Goal: Task Accomplishment & Management: Manage account settings

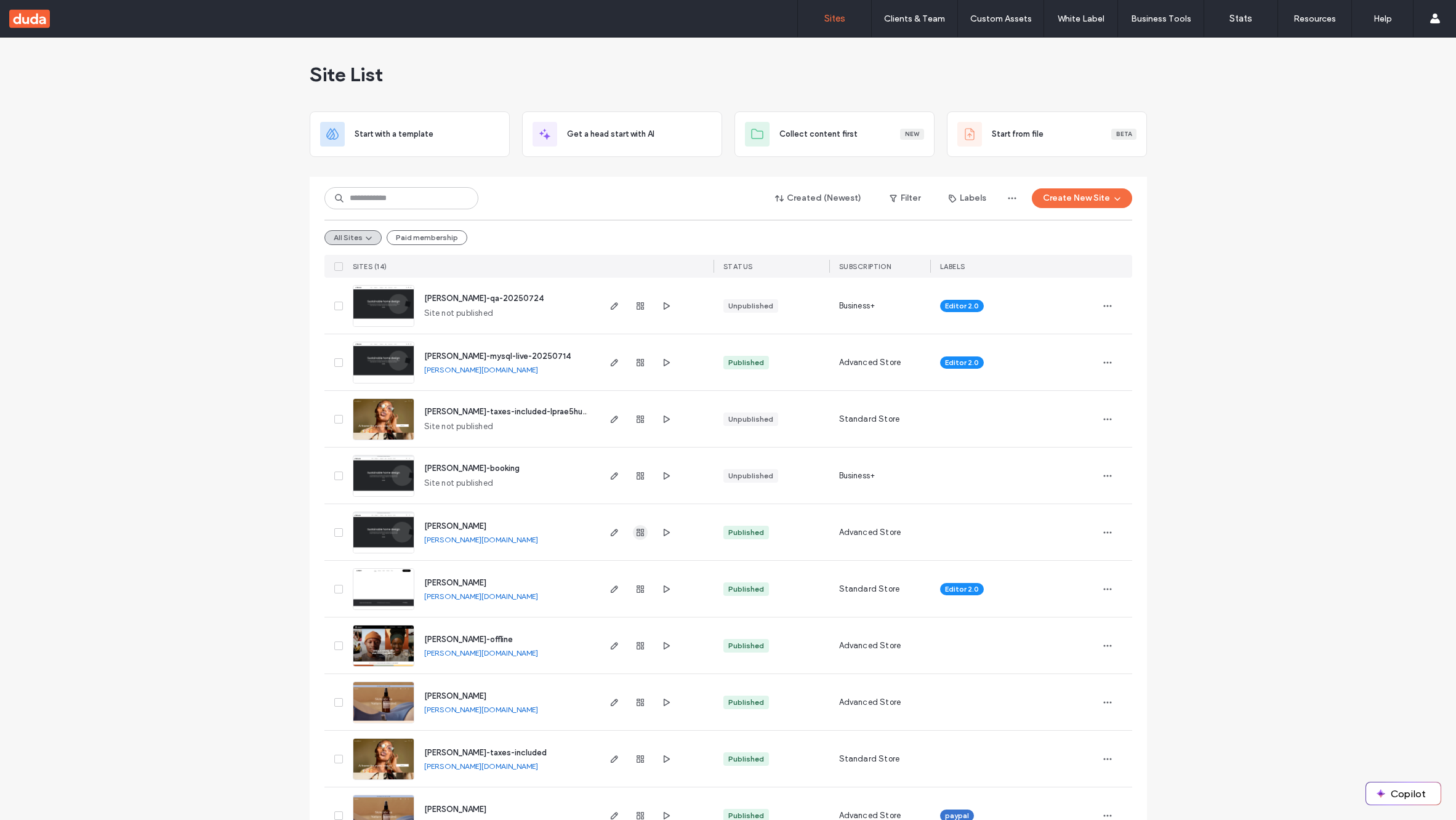
click at [640, 537] on span "button" at bounding box center [640, 532] width 14 height 14
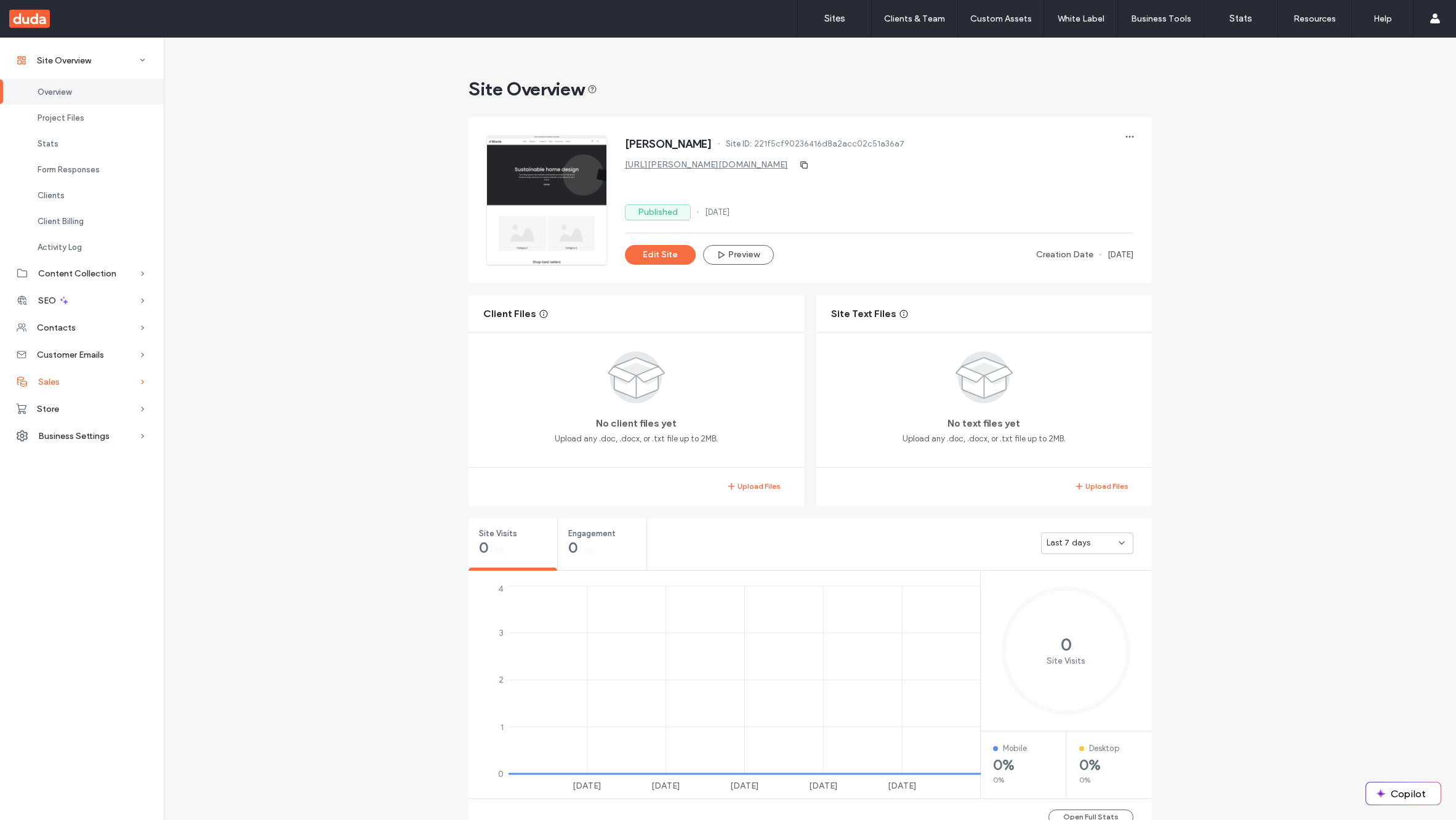
click at [68, 385] on div "Sales" at bounding box center [82, 382] width 164 height 27
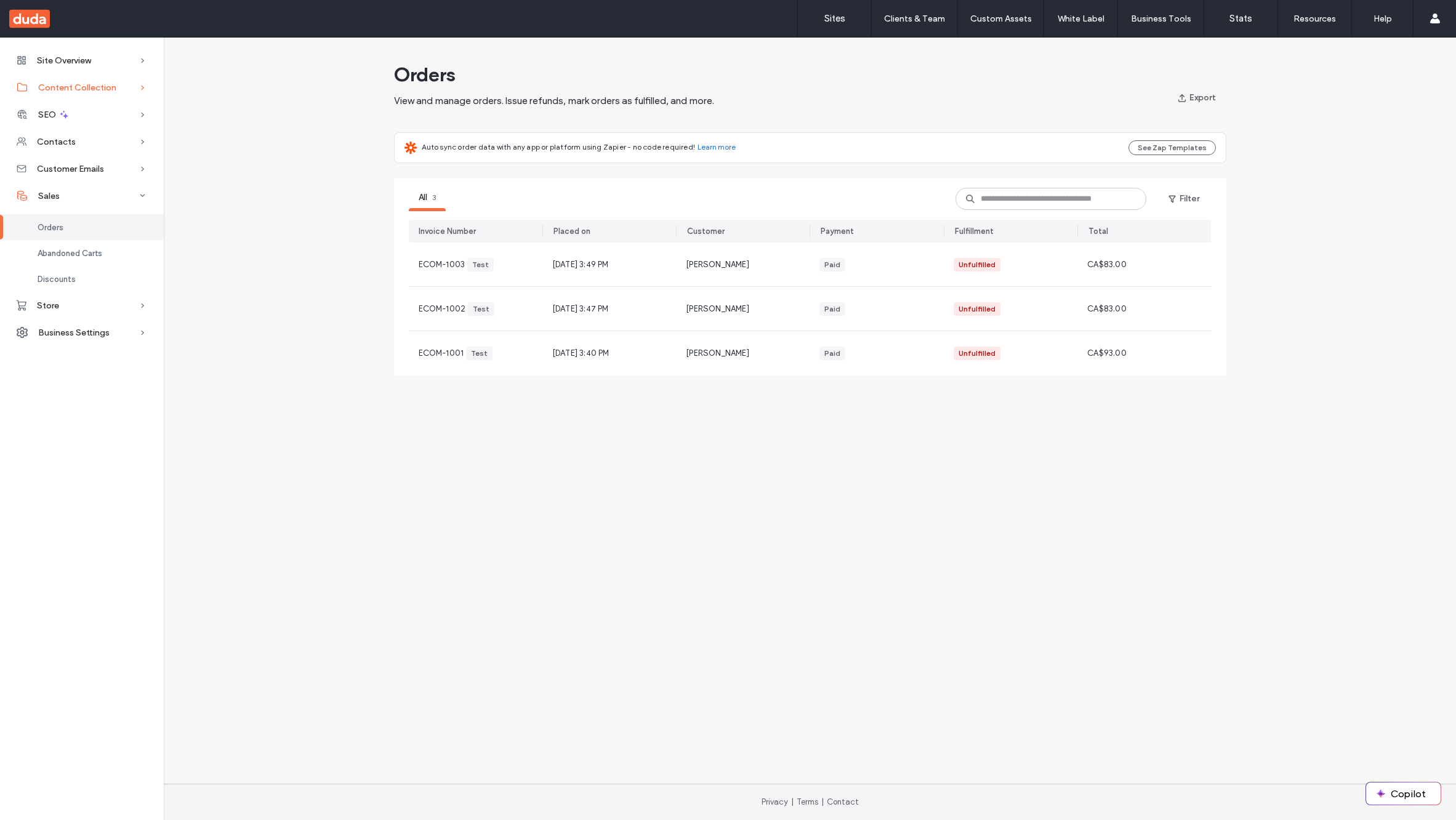
click at [76, 88] on span "Content Collection" at bounding box center [77, 88] width 78 height 11
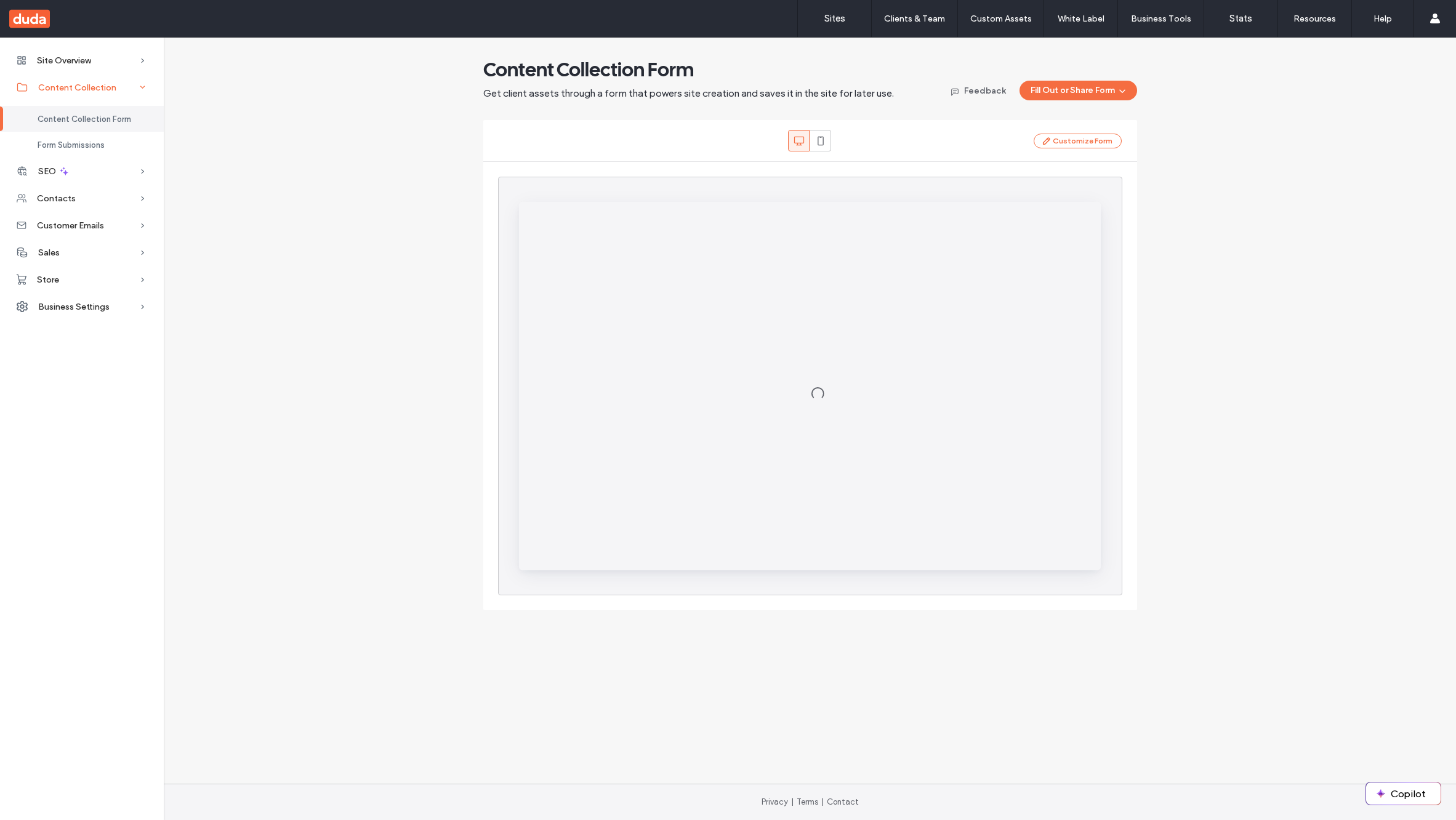
click at [76, 88] on span "Content Collection" at bounding box center [77, 88] width 78 height 11
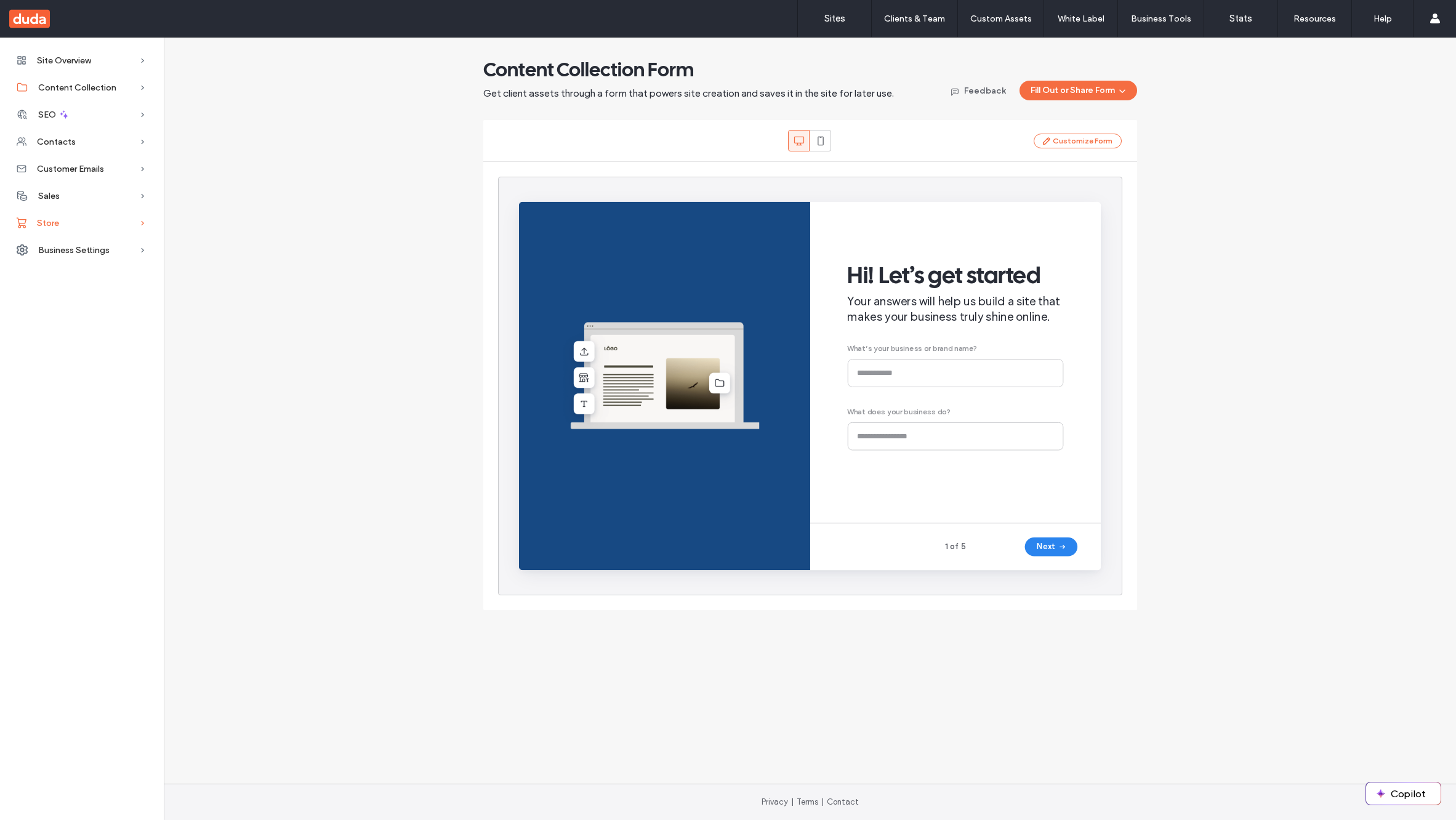
click at [74, 226] on div "Store" at bounding box center [82, 223] width 164 height 27
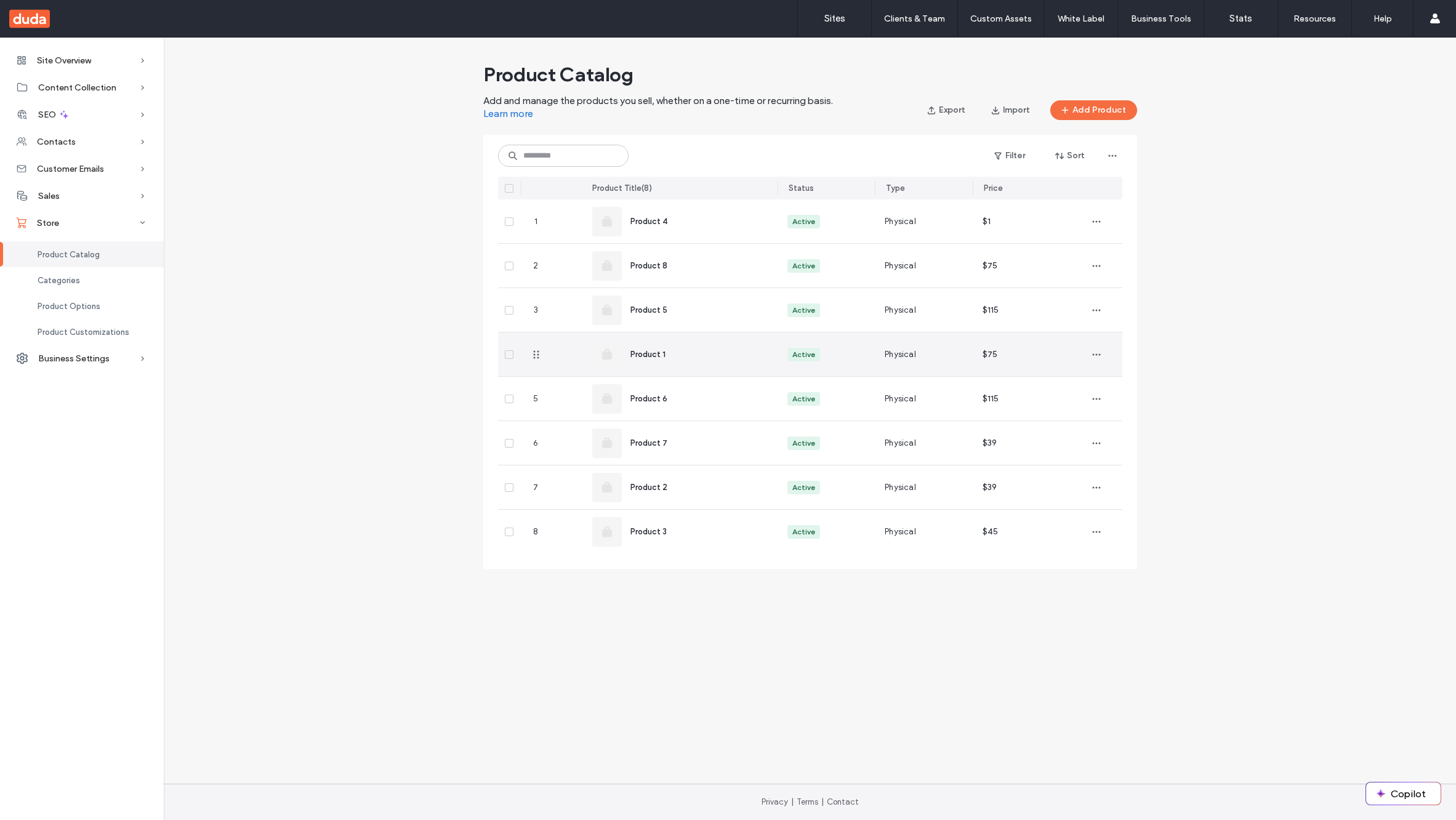
click at [693, 358] on div "Product 1" at bounding box center [694, 355] width 127 height 12
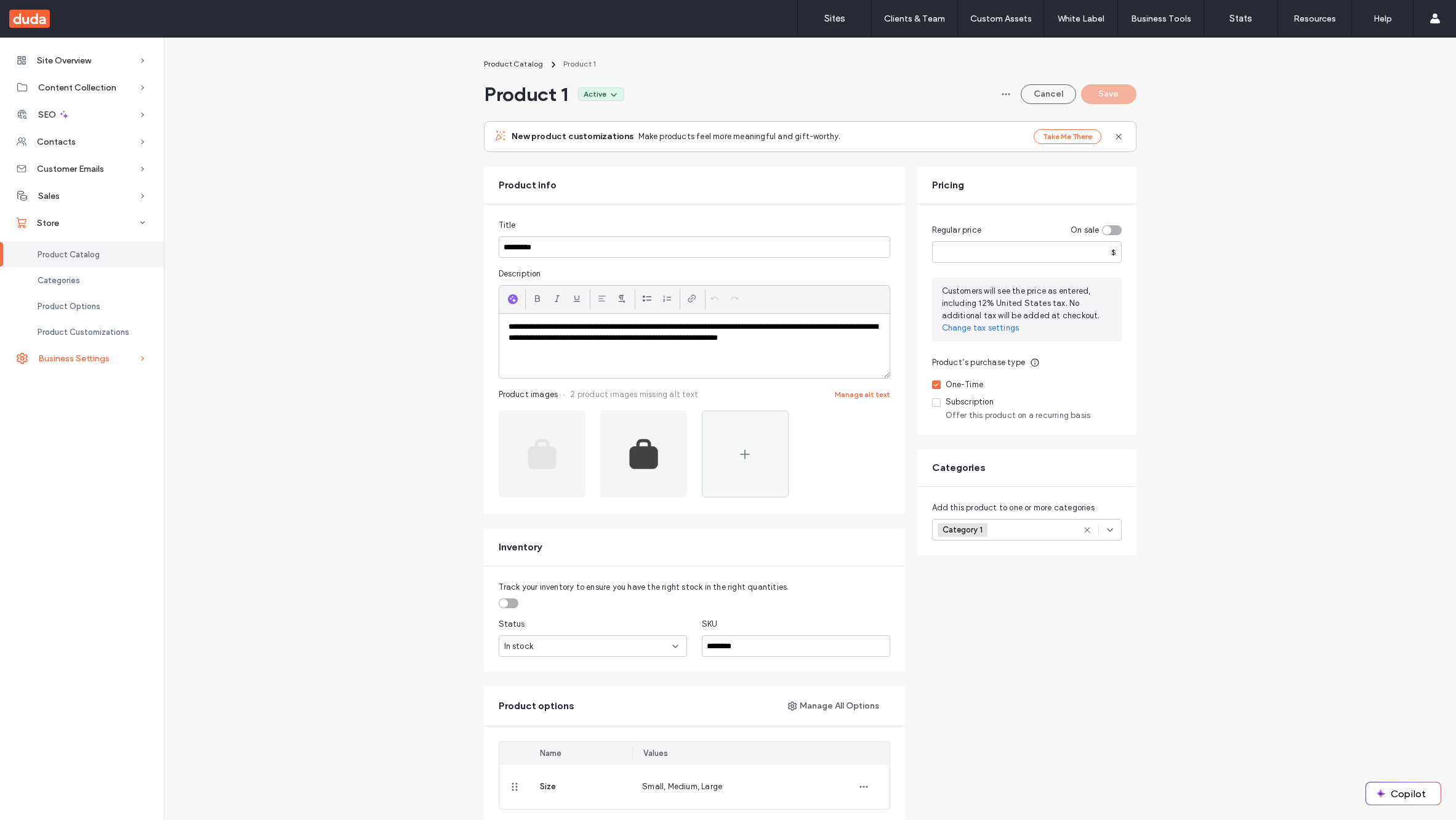
click at [71, 358] on span "Business Settings" at bounding box center [74, 358] width 71 height 11
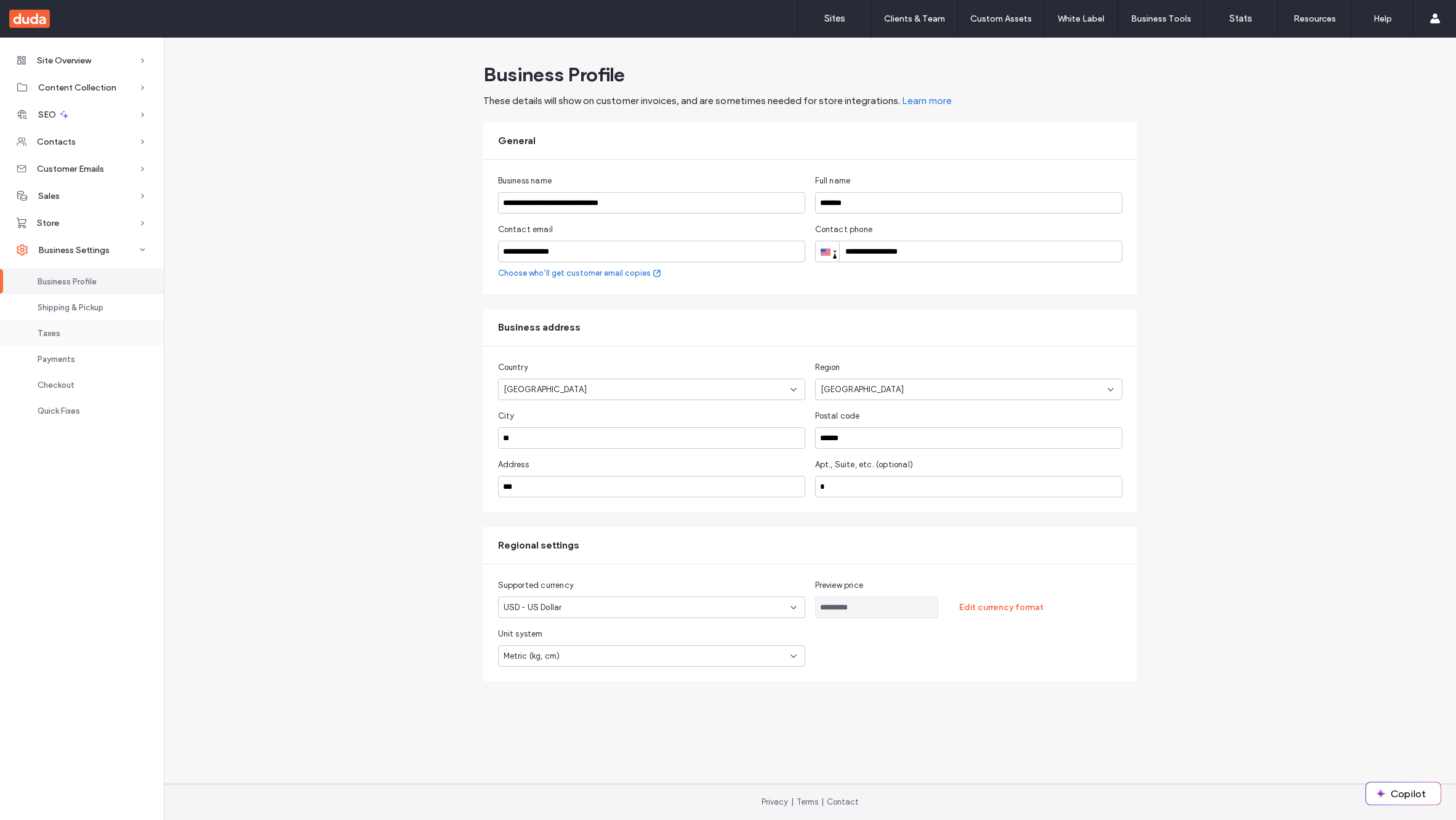
click at [66, 335] on div "Taxes" at bounding box center [82, 333] width 164 height 26
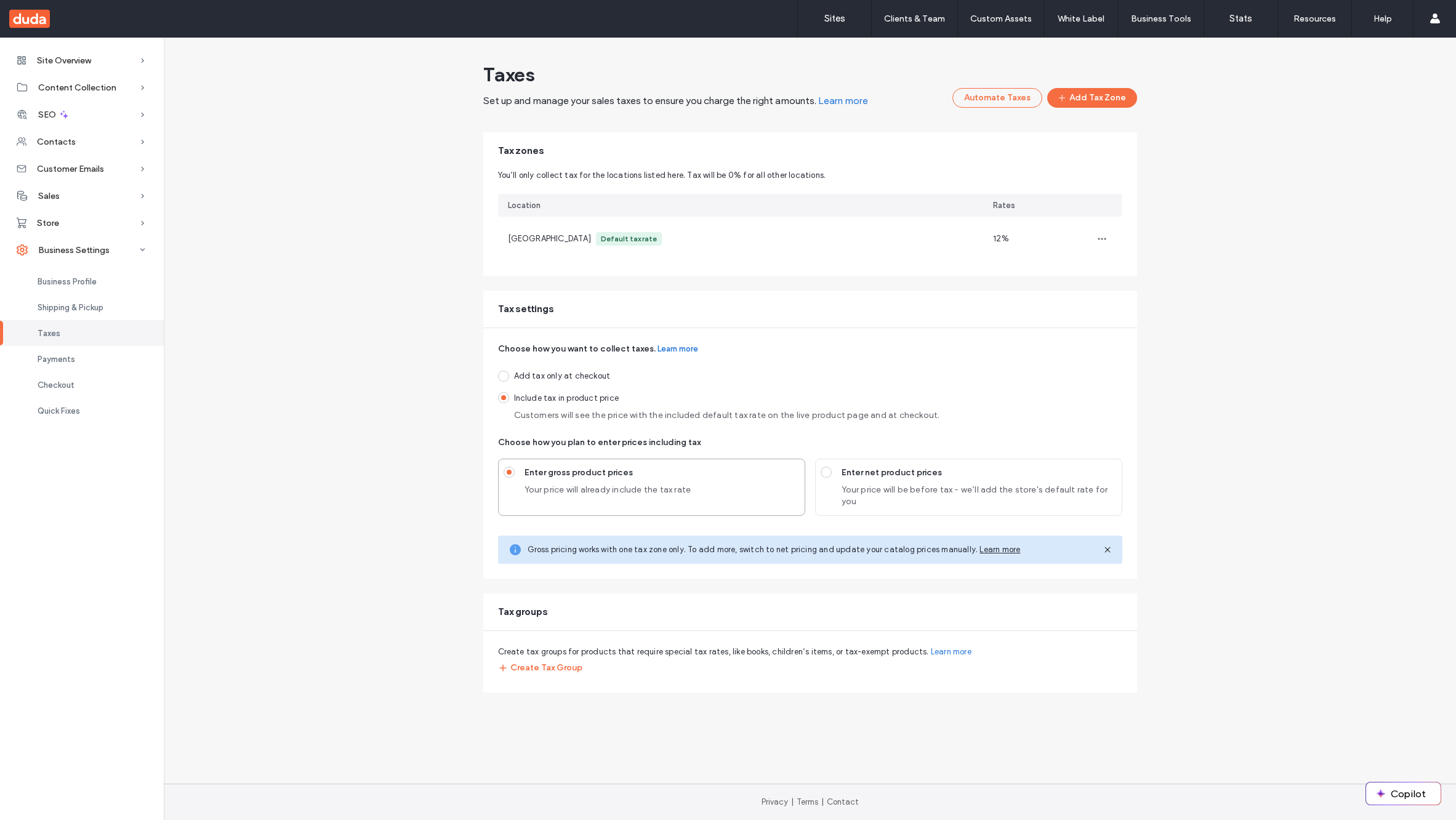
click at [533, 399] on span "Include tax in product price" at bounding box center [727, 399] width 426 height 12
click at [938, 477] on span "Enter net product prices" at bounding box center [979, 473] width 275 height 12
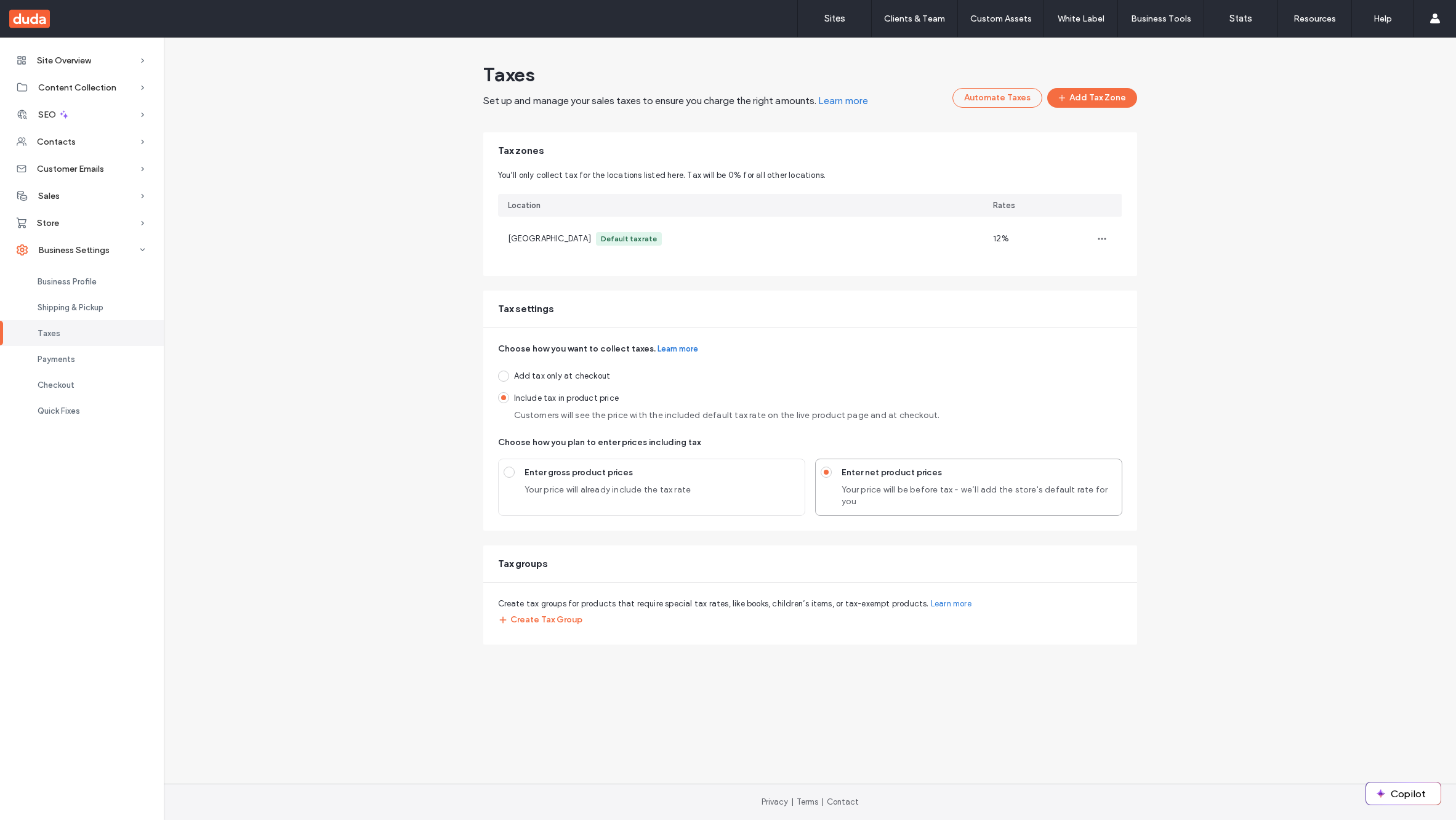
click at [1356, 342] on div "Taxes Set up and manage your sales taxes to ensure you charge the right amounts…" at bounding box center [809, 351] width 1292 height 587
click at [290, 483] on div "Taxes Set up and manage your sales taxes to ensure you charge the right amounts…" at bounding box center [809, 351] width 1292 height 587
click at [61, 64] on span "Site Overview" at bounding box center [64, 61] width 54 height 11
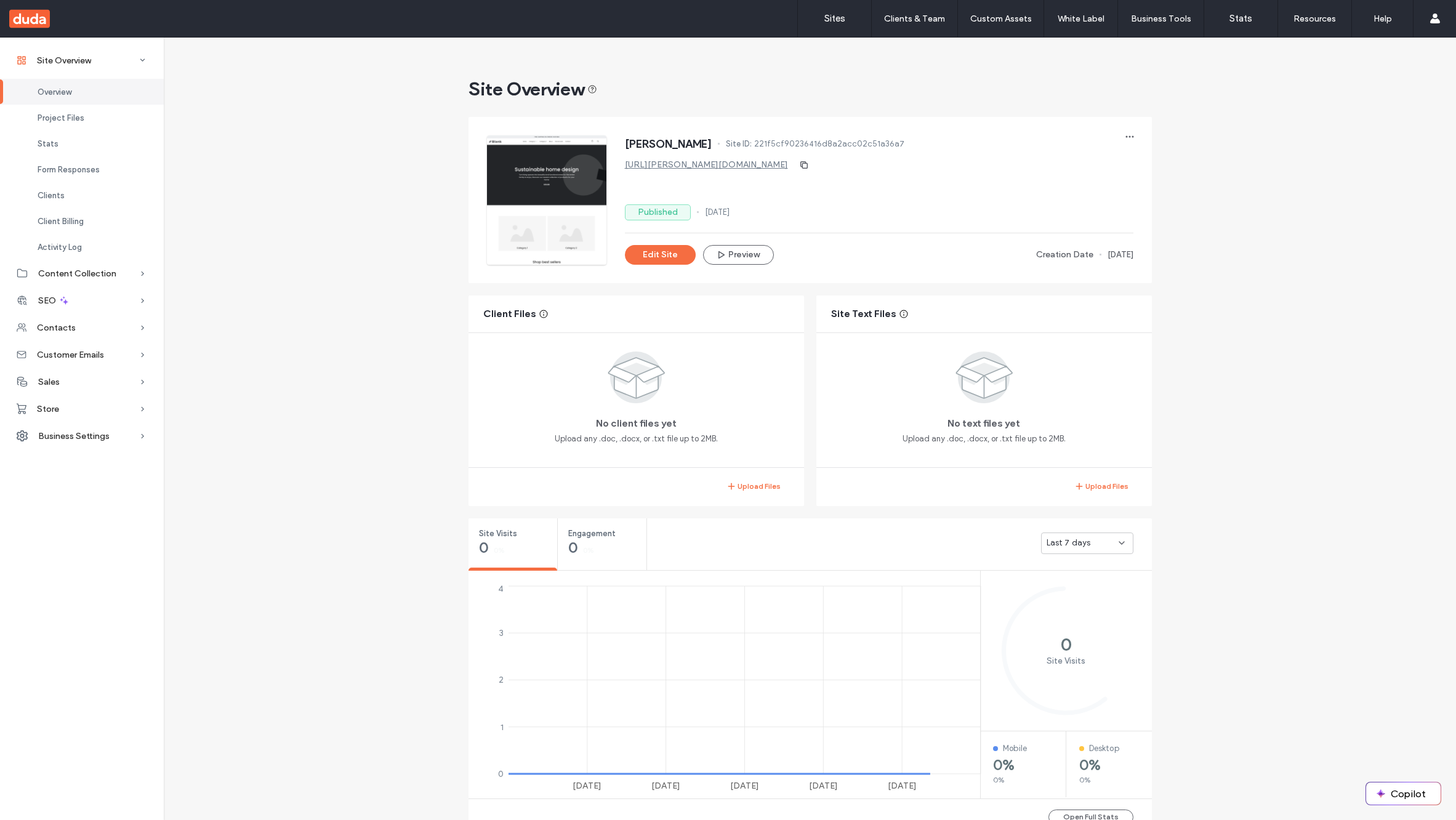
click at [721, 166] on link "https://francis-tip.multiscreen.d1test.biz" at bounding box center [706, 164] width 163 height 11
click at [77, 413] on div "Store" at bounding box center [82, 409] width 164 height 27
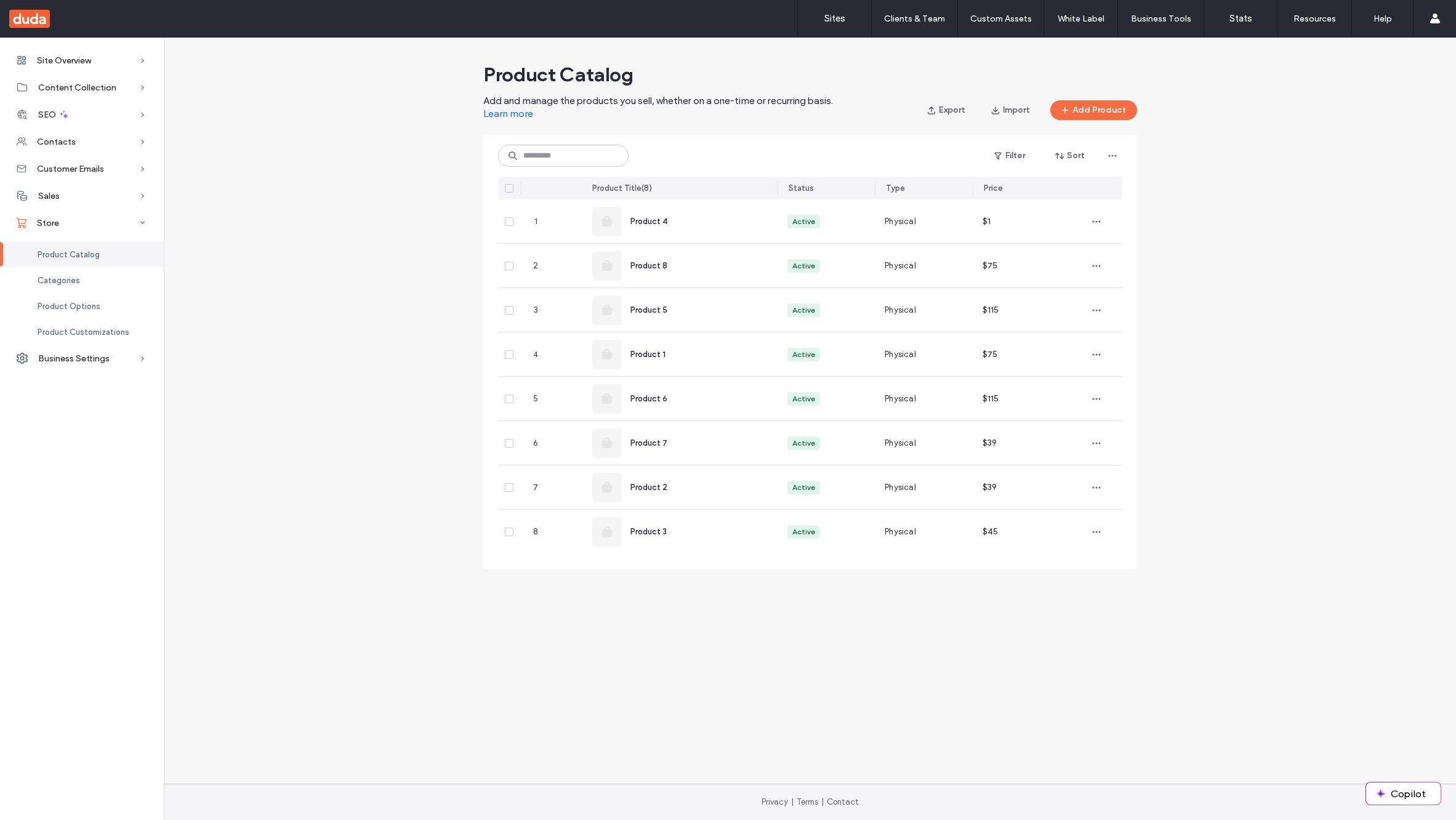
click at [290, 412] on div "Product Catalog Add and manage the products you sell, whether on a one-time or …" at bounding box center [809, 321] width 1292 height 527
click at [329, 426] on div "Product Catalog Add and manage the products you sell, whether on a one-time or …" at bounding box center [809, 321] width 1292 height 527
click at [64, 199] on div "Sales" at bounding box center [82, 196] width 164 height 27
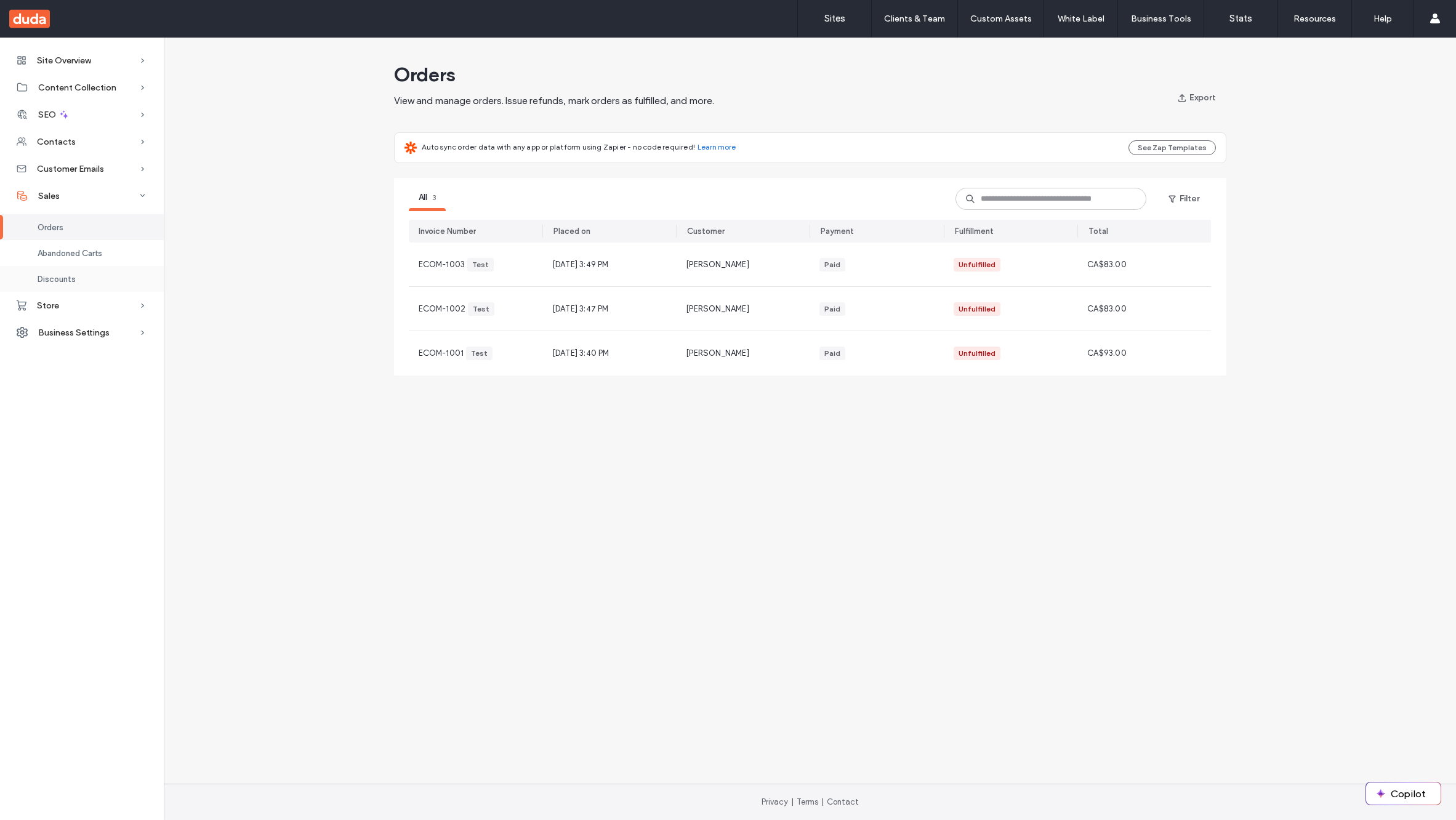
click at [64, 290] on div "Discounts" at bounding box center [82, 279] width 164 height 26
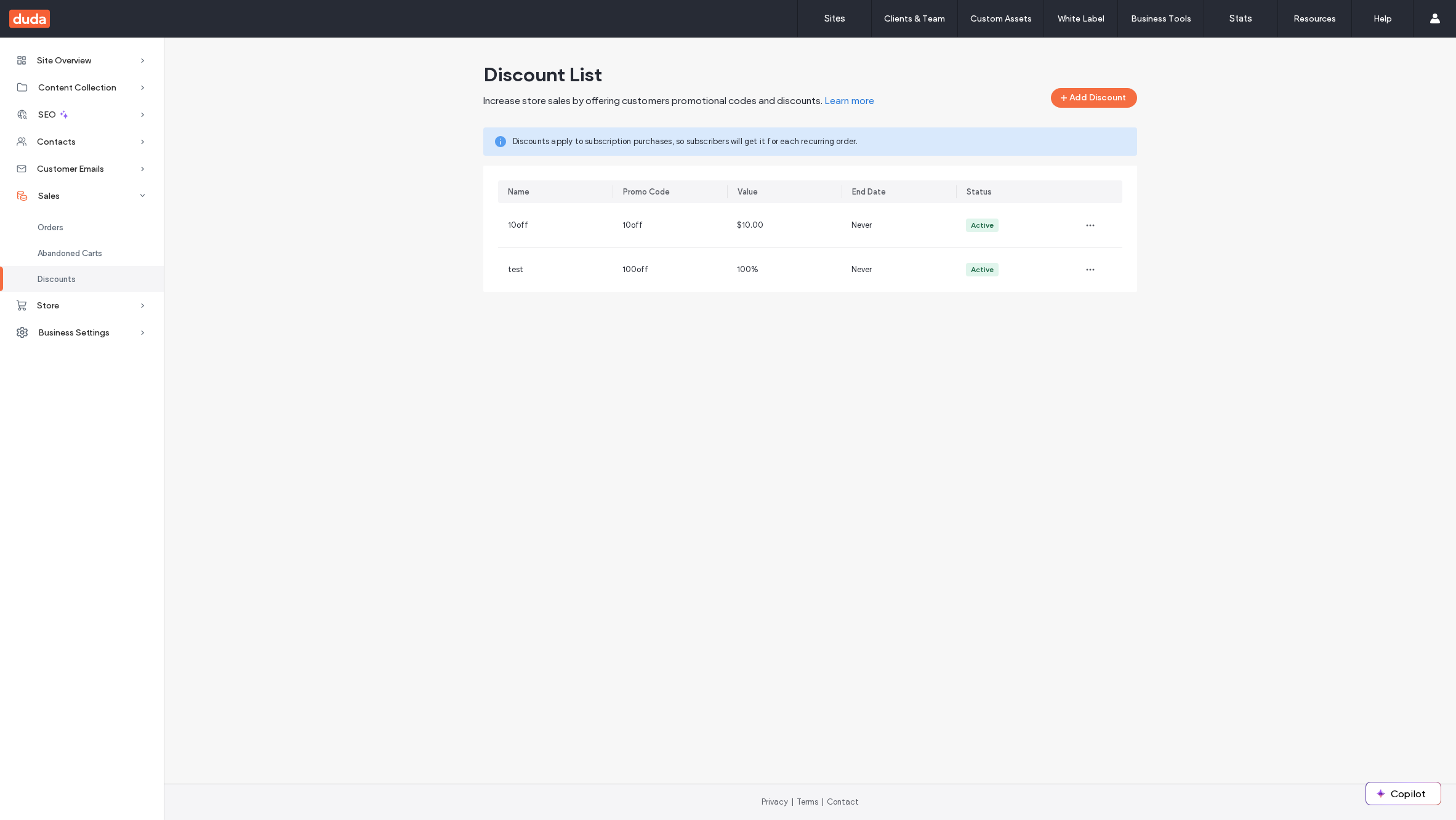
click at [555, 347] on div "Site Overview Overview Project Files Stats Form Responses Clients Client Billin…" at bounding box center [728, 411] width 1456 height 746
drag, startPoint x: 554, startPoint y: 349, endPoint x: 393, endPoint y: 340, distance: 161.3
click at [377, 321] on div "Site Overview Overview Project Files Stats Form Responses Clients Client Billin…" at bounding box center [728, 411] width 1456 height 746
click at [333, 397] on div "Site Overview Overview Project Files Stats Form Responses Clients Client Billin…" at bounding box center [728, 411] width 1456 height 746
click at [307, 284] on div "Discount List Increase store sales by offering customers promotional codes and …" at bounding box center [809, 175] width 1292 height 235
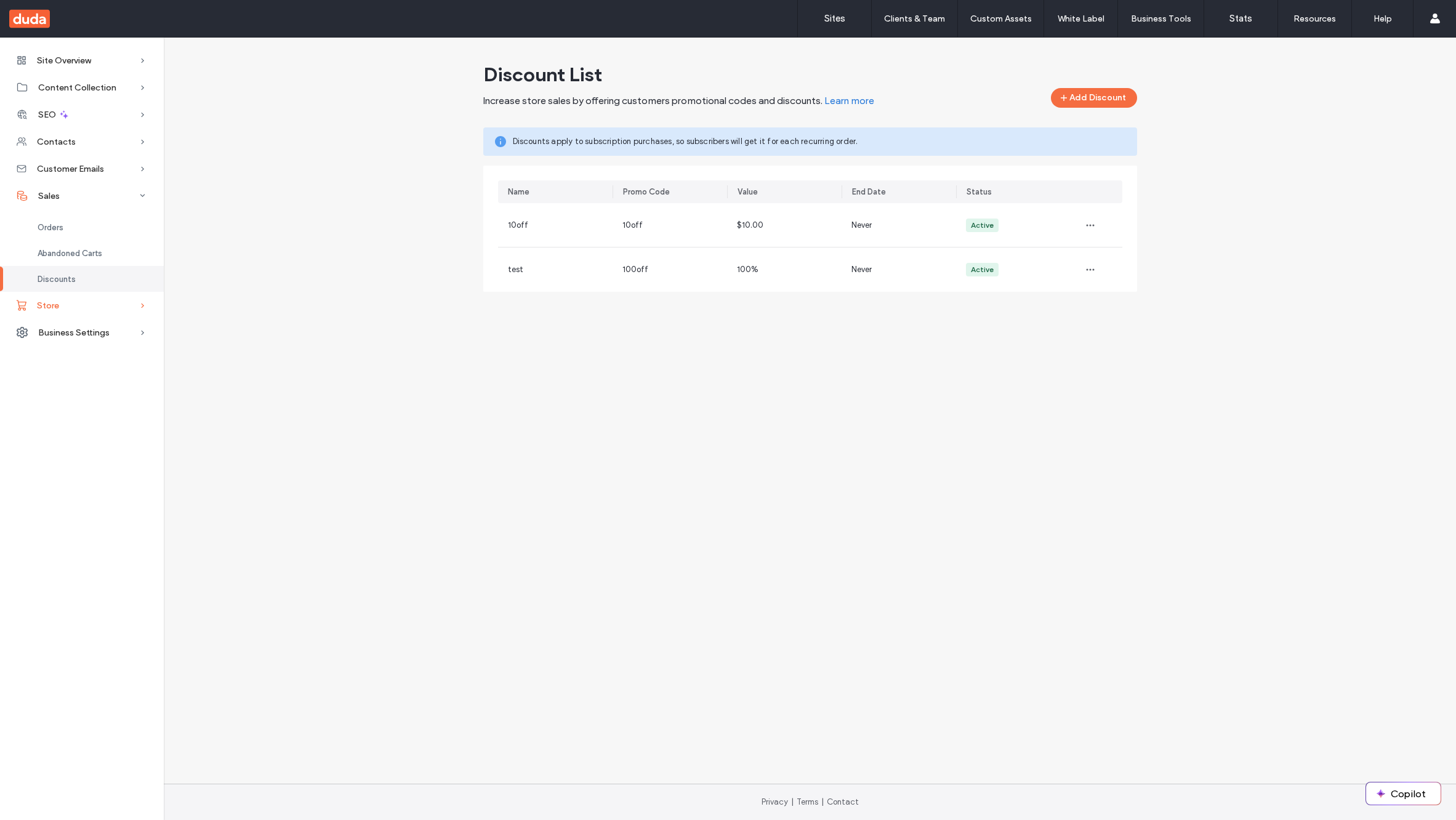
click at [59, 311] on div "Store" at bounding box center [82, 305] width 164 height 27
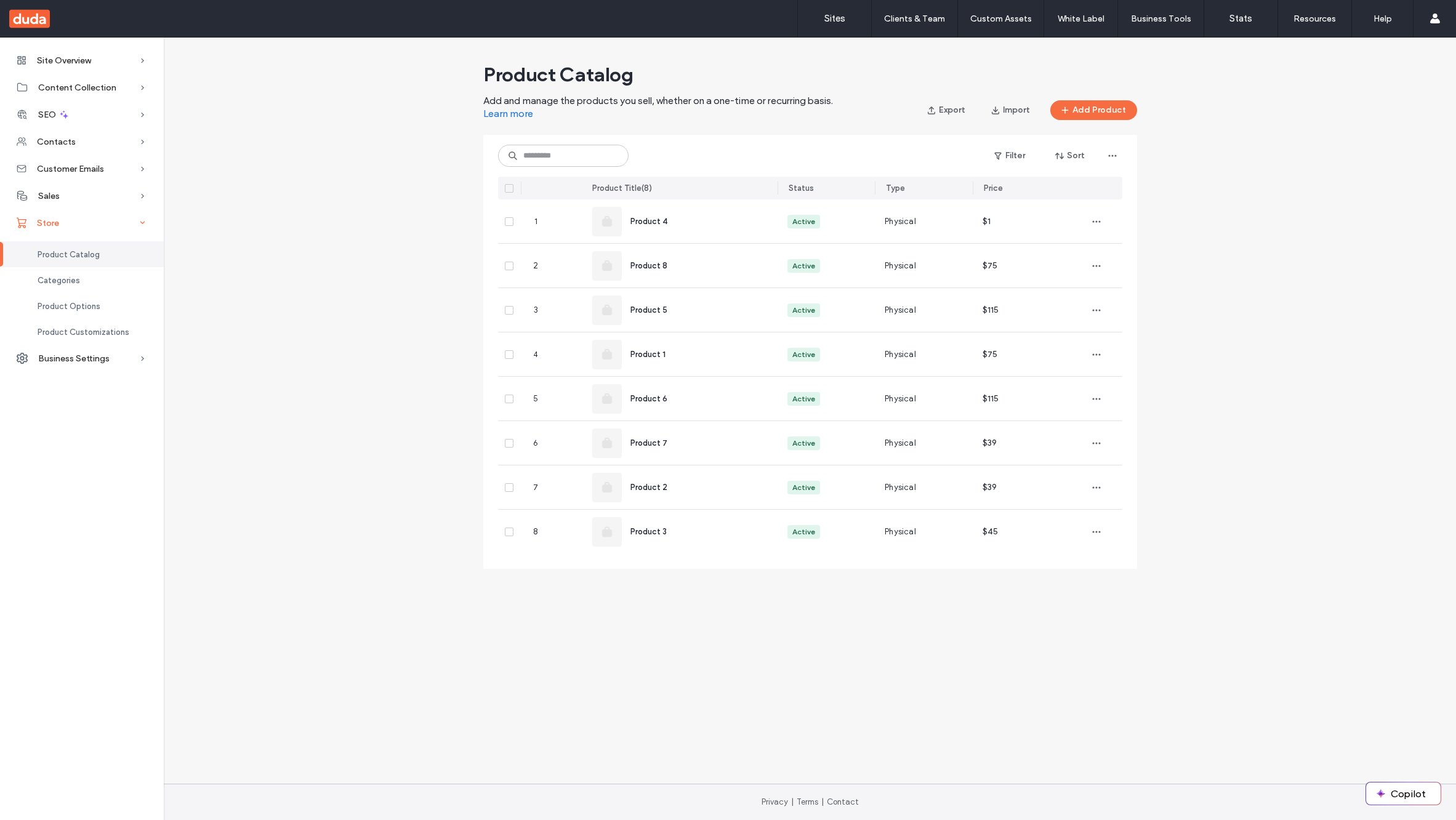
click at [57, 231] on div "Store" at bounding box center [82, 223] width 164 height 27
click at [66, 255] on span "Business Settings" at bounding box center [74, 250] width 71 height 11
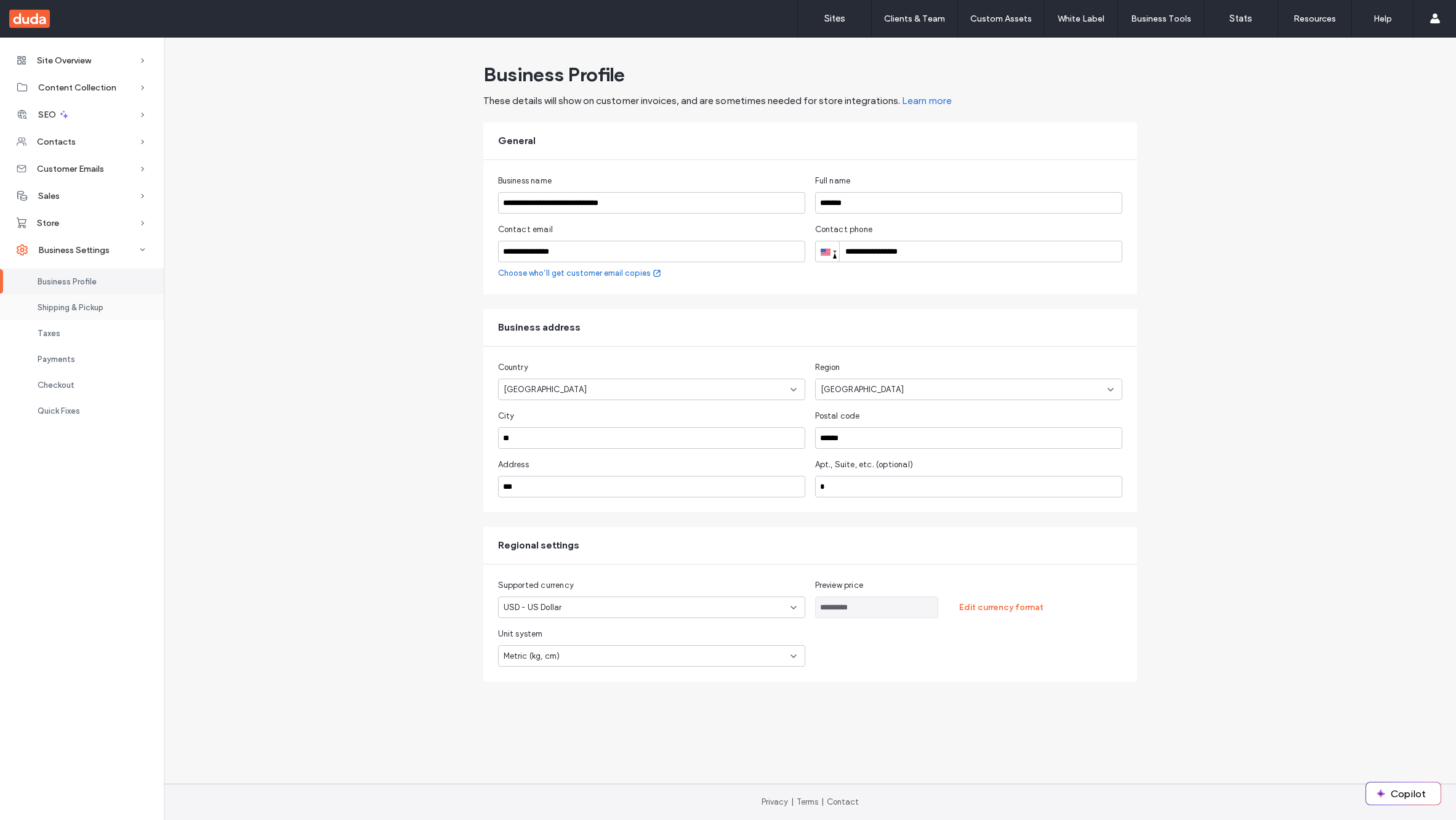
click at [63, 307] on span "Shipping & Pickup" at bounding box center [70, 308] width 66 height 9
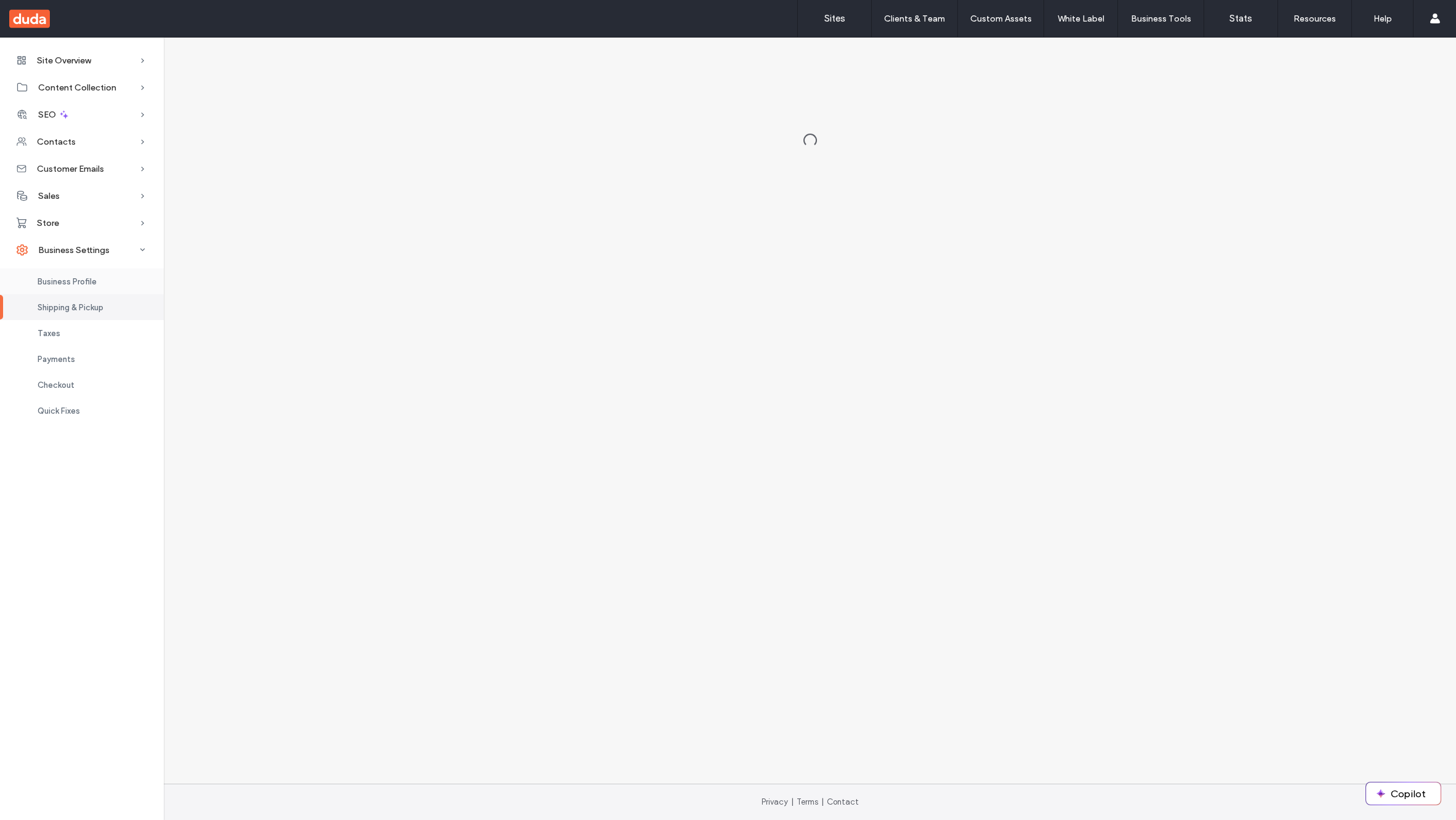
click at [78, 278] on span "Business Profile" at bounding box center [67, 282] width 59 height 9
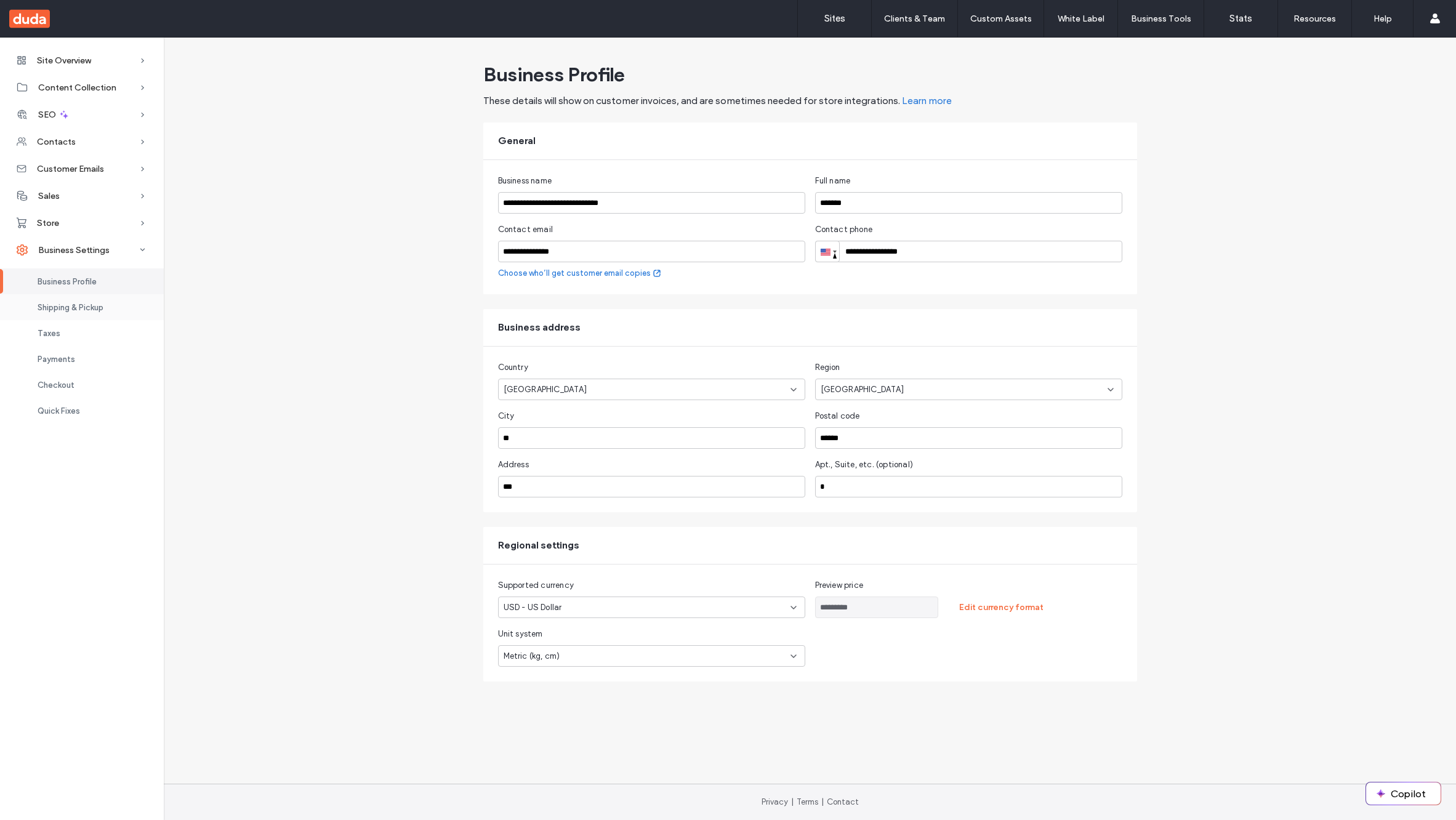
click at [67, 308] on span "Shipping & Pickup" at bounding box center [70, 308] width 66 height 9
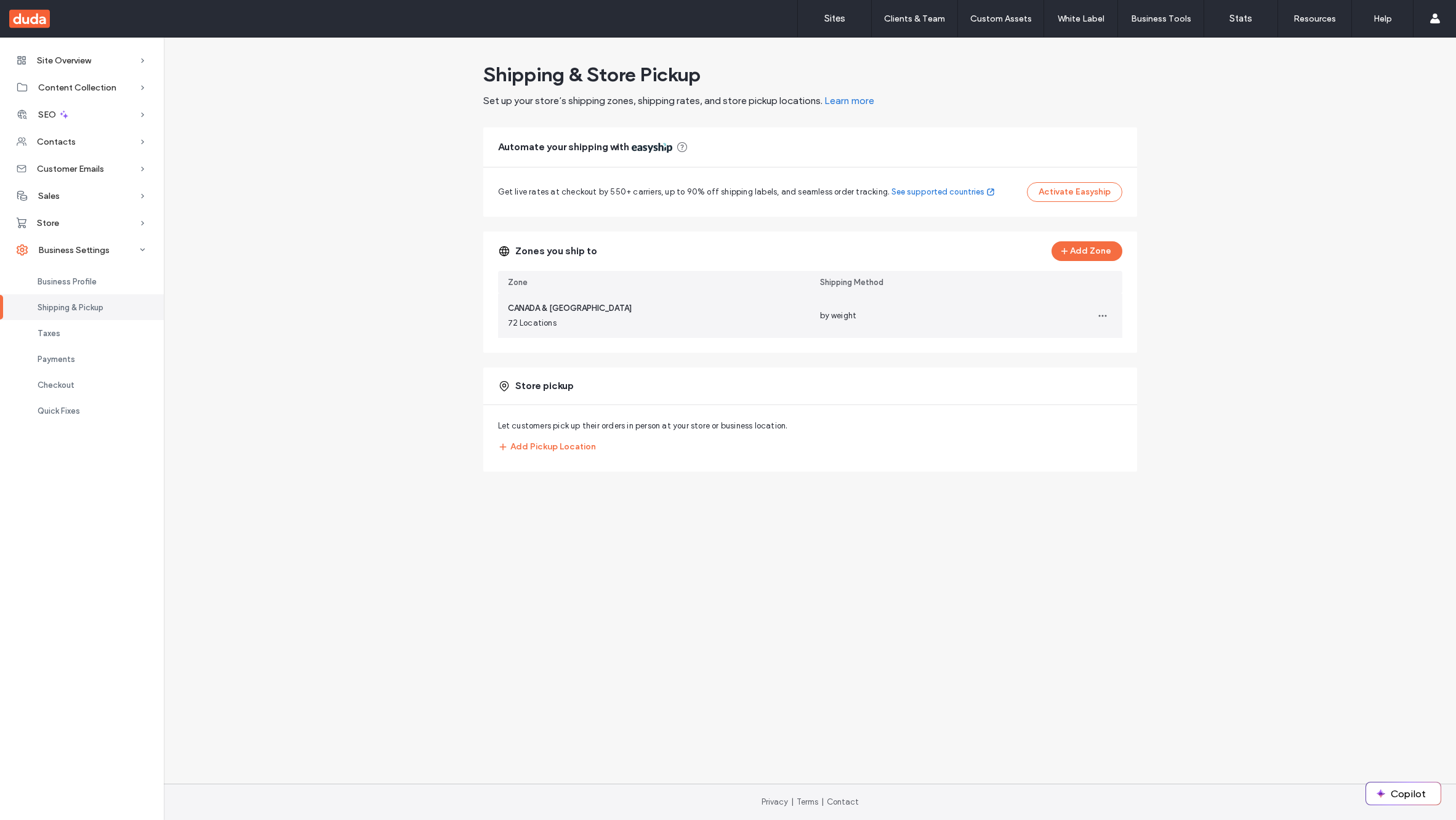
click at [546, 312] on span "CANADA & US" at bounding box center [569, 308] width 124 height 12
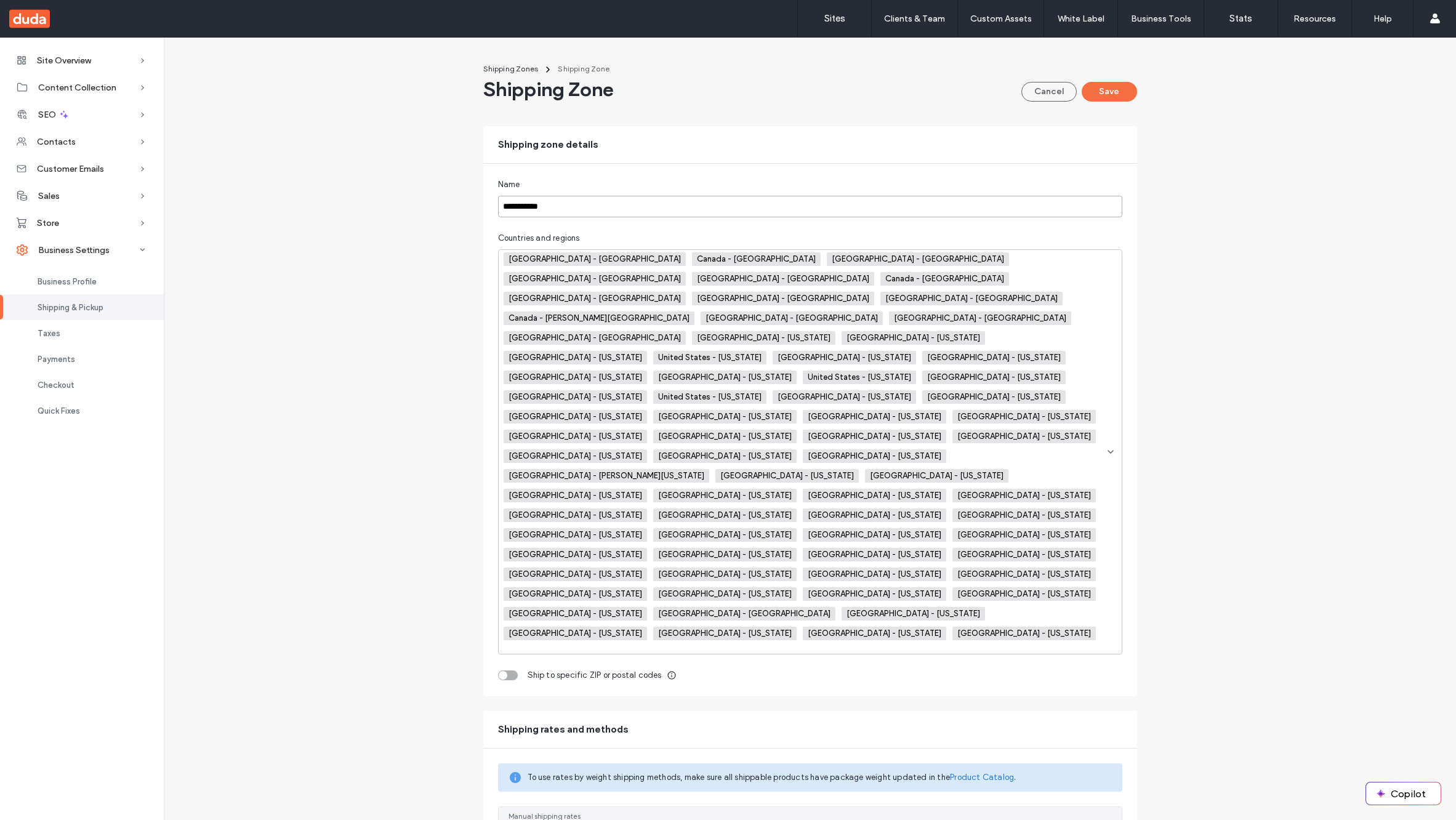
click at [576, 202] on input "**********" at bounding box center [810, 206] width 625 height 21
click at [589, 644] on input at bounding box center [546, 649] width 85 height 10
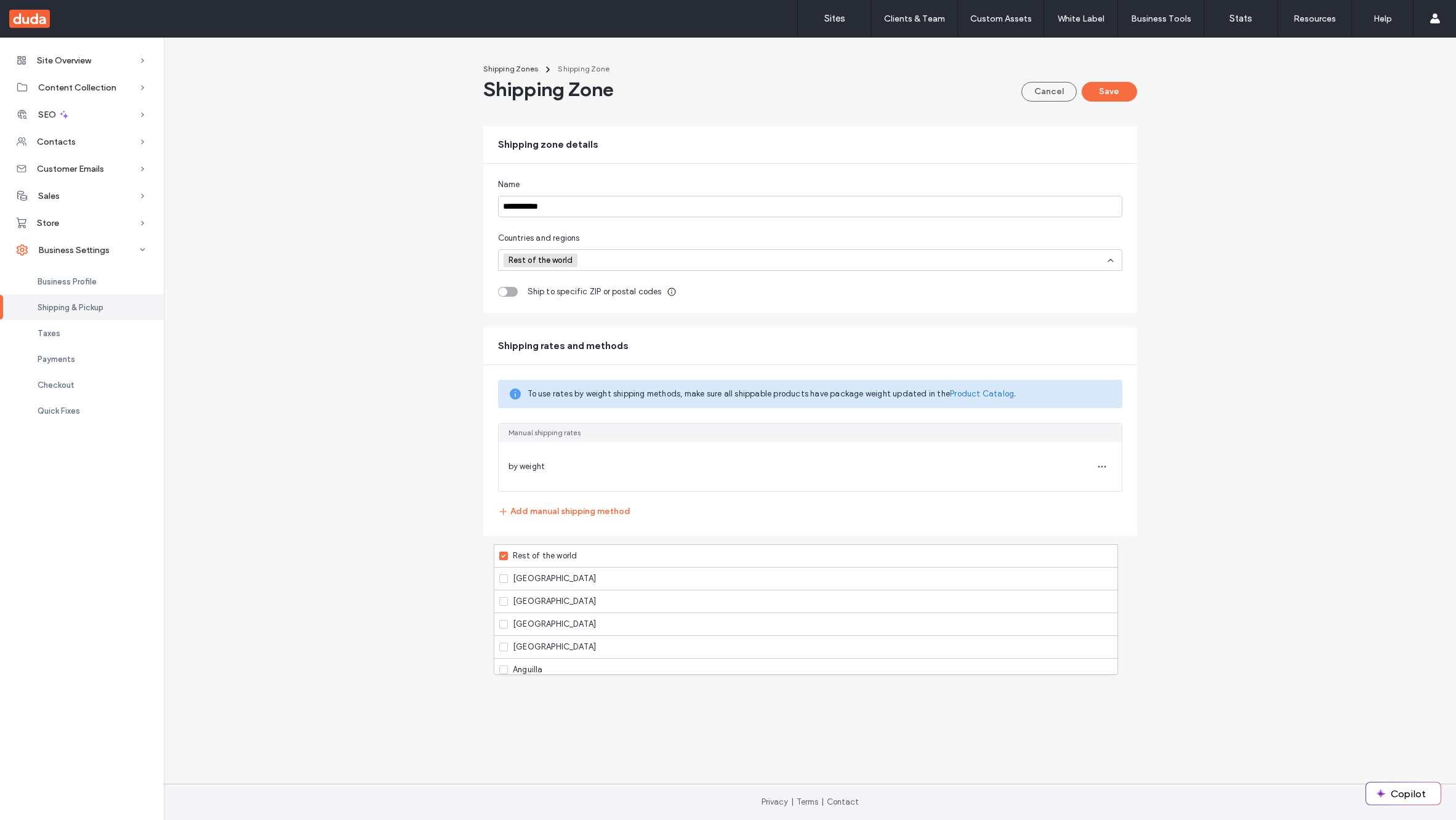
drag, startPoint x: 563, startPoint y: 263, endPoint x: 576, endPoint y: 264, distance: 13.0
click at [563, 263] on span "Rest of the world" at bounding box center [542, 260] width 67 height 10
click at [606, 264] on input at bounding box center [626, 260] width 85 height 18
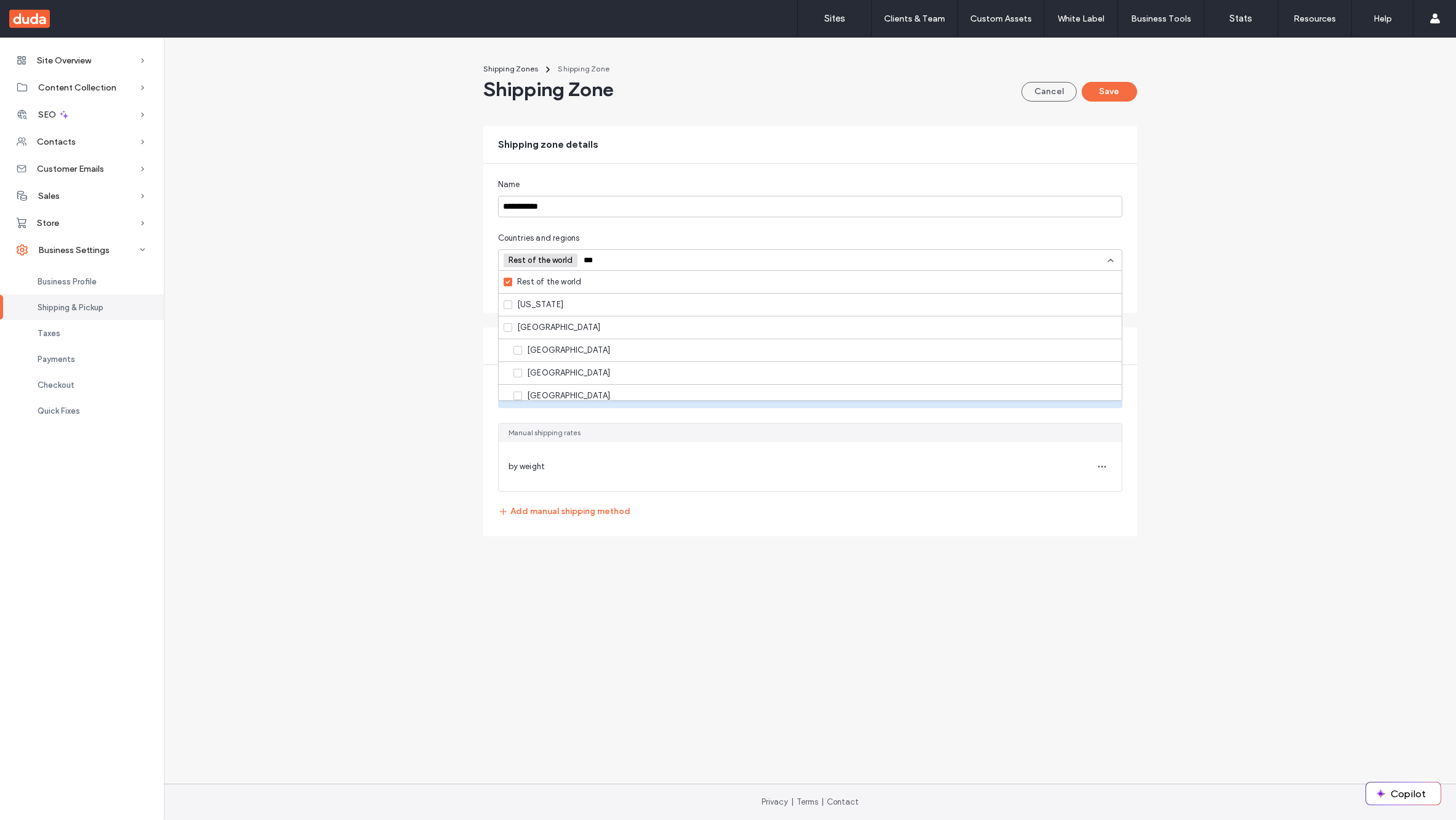
type input "***"
click at [508, 327] on icon at bounding box center [508, 327] width 5 height 4
click at [603, 256] on input at bounding box center [645, 260] width 85 height 18
type input "***"
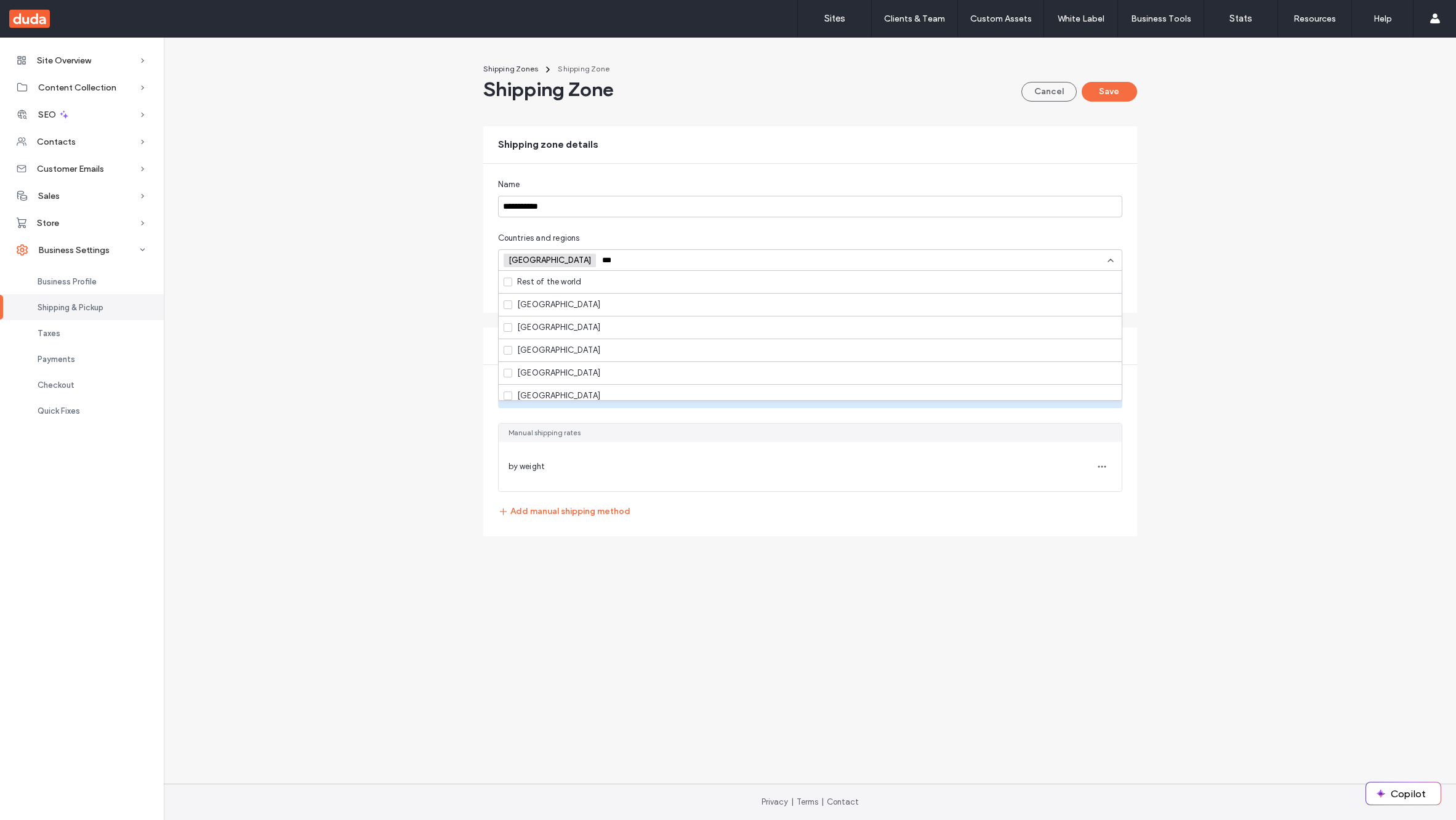
click at [556, 394] on span "United States" at bounding box center [559, 396] width 83 height 12
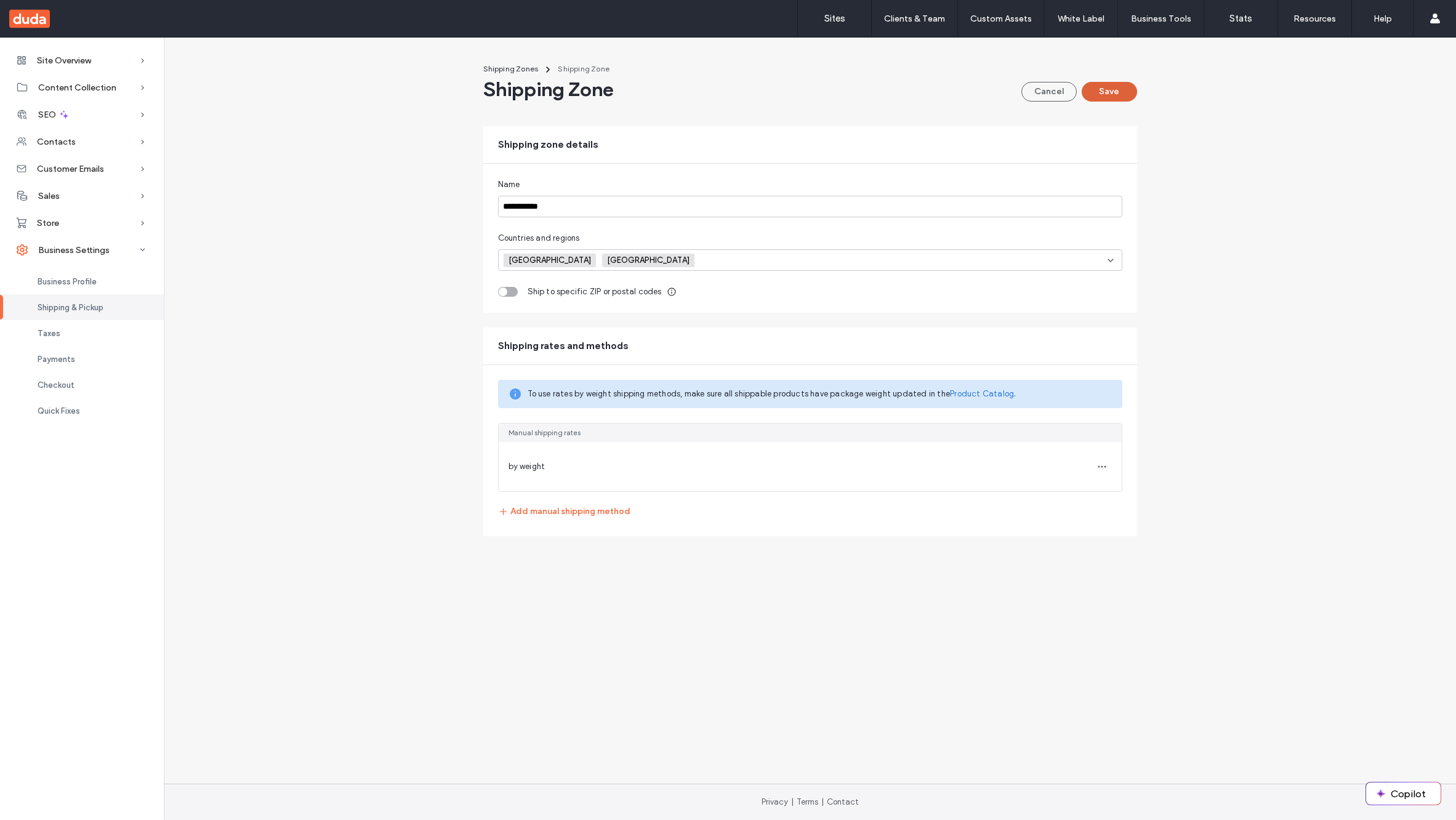
click at [1110, 89] on button "Save" at bounding box center [1109, 92] width 55 height 20
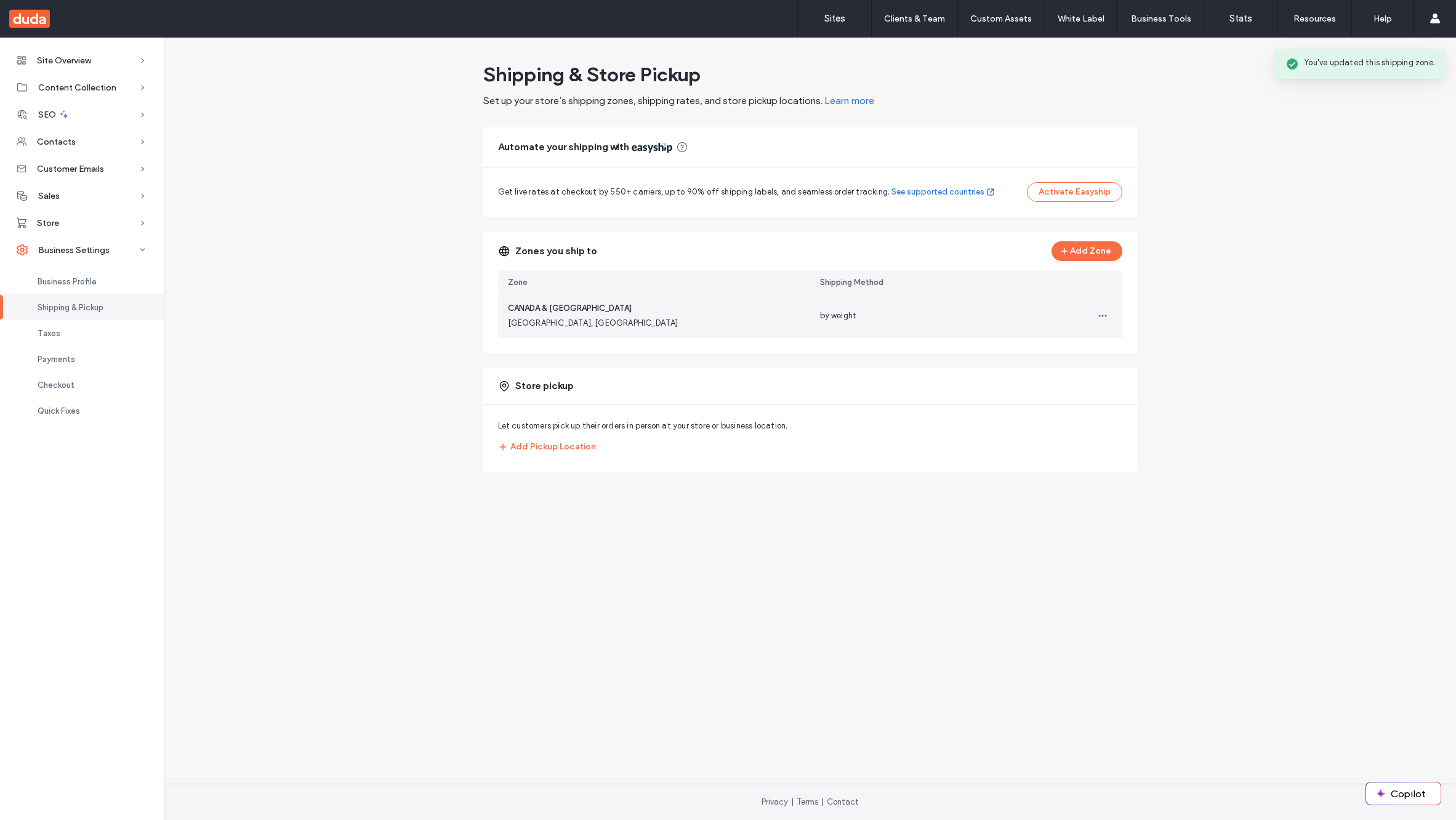
click at [593, 330] on div "CANADA & US Canada, United States" at bounding box center [654, 316] width 312 height 44
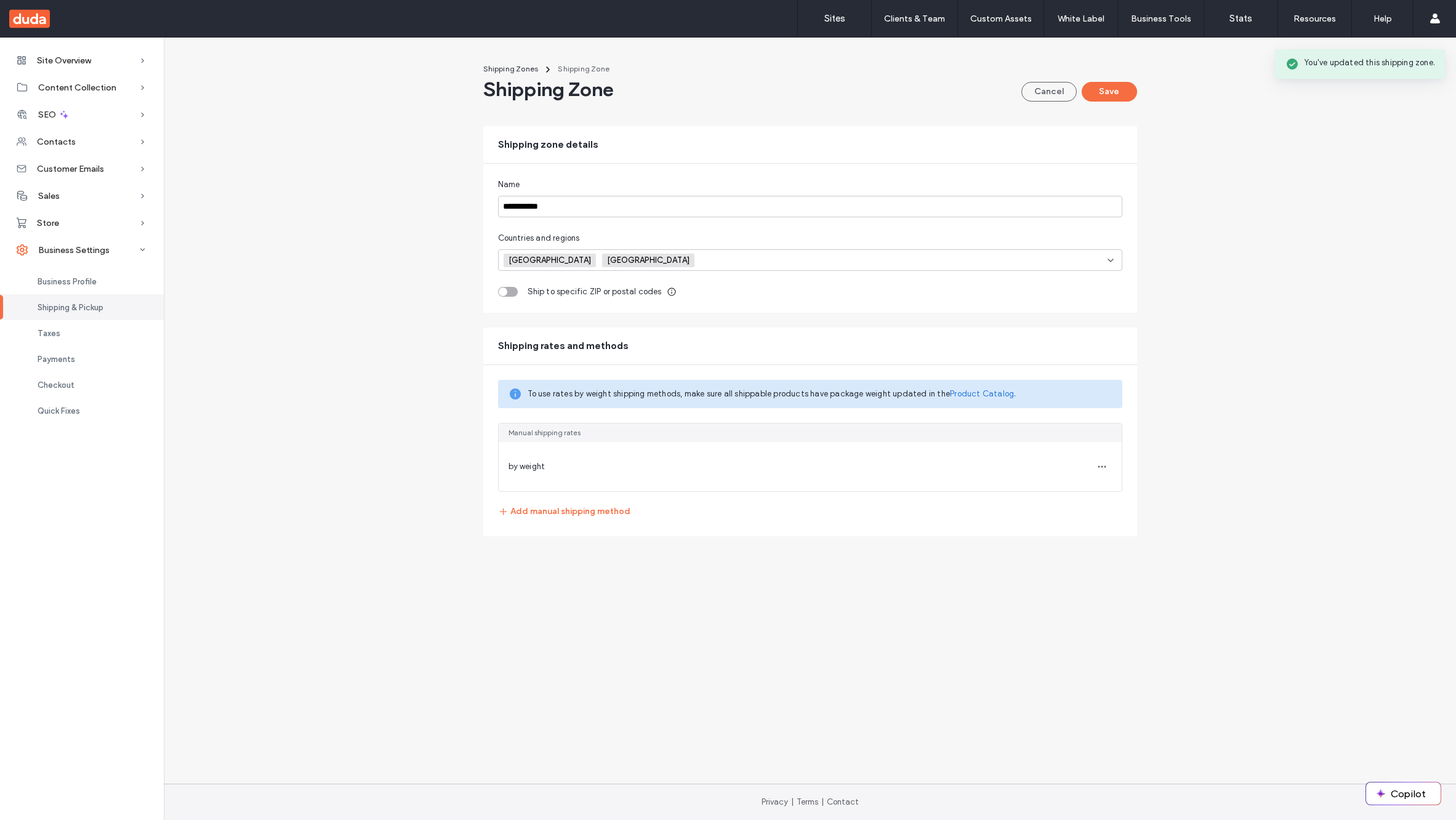
click at [534, 467] on span "by weight" at bounding box center [527, 466] width 37 height 9
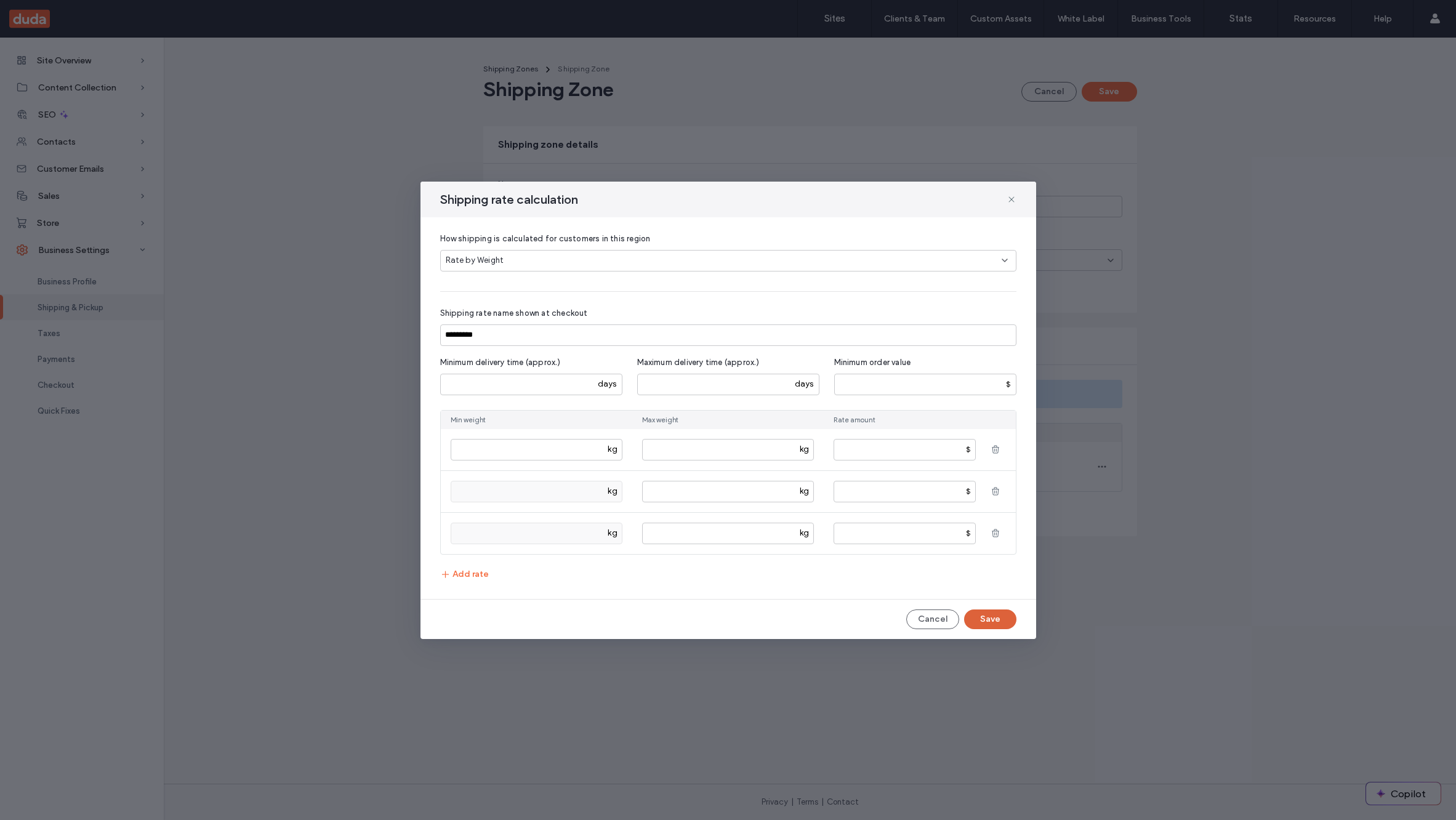
click at [990, 616] on button "Save" at bounding box center [990, 619] width 52 height 20
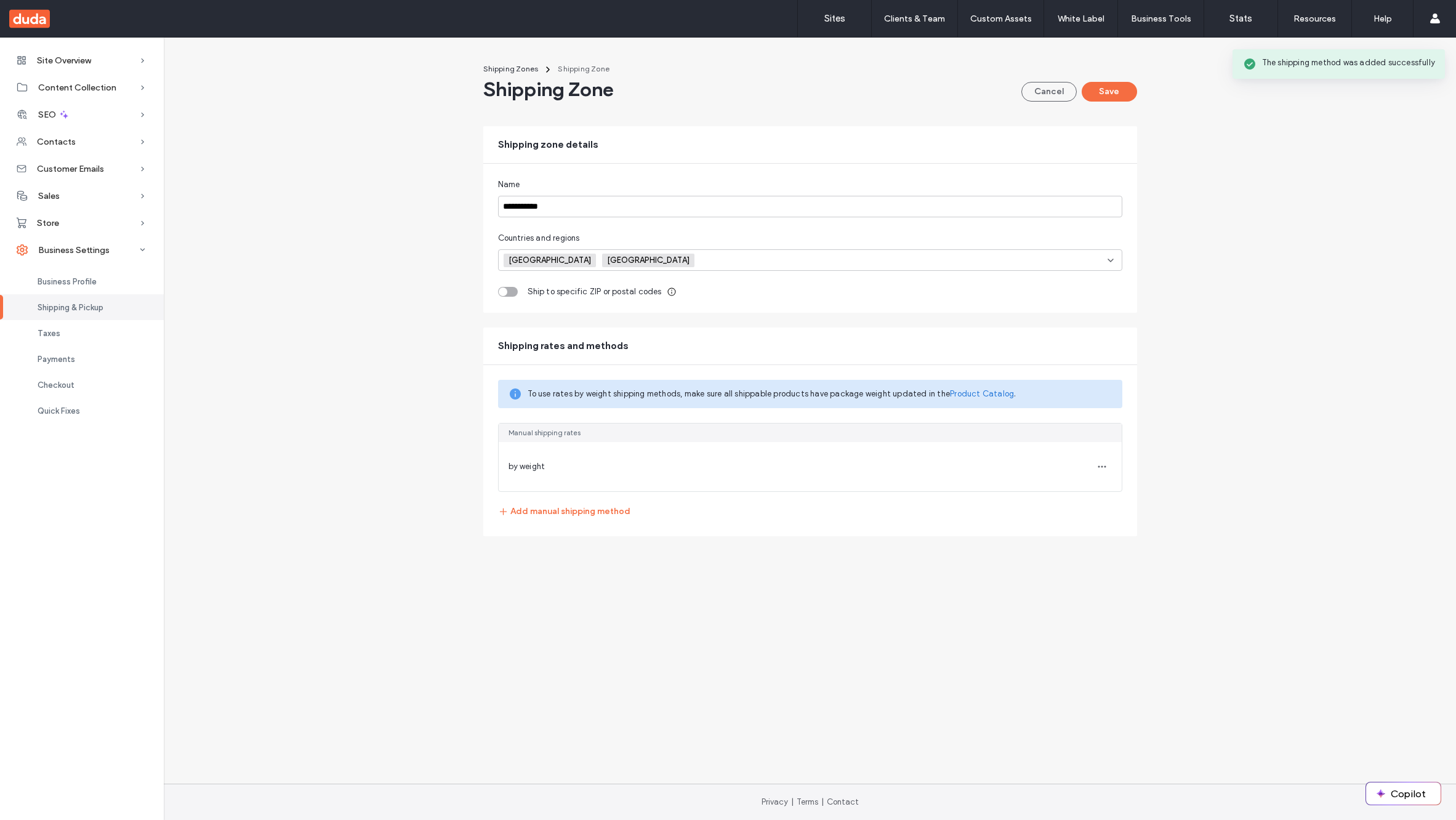
click at [343, 550] on div "**********" at bounding box center [809, 307] width 1292 height 499
click at [553, 515] on button "Add manual shipping method" at bounding box center [564, 512] width 133 height 20
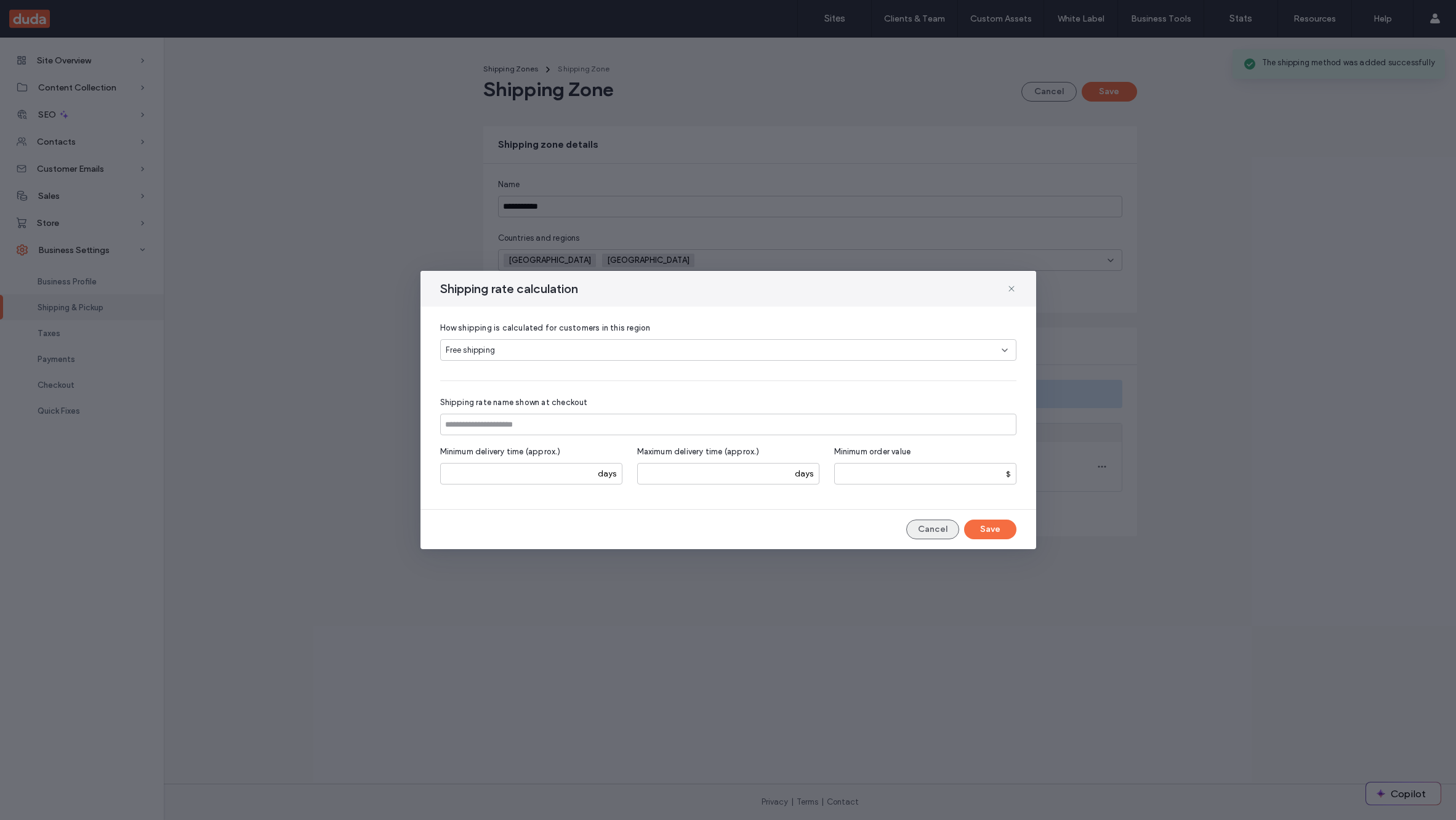
click at [948, 533] on button "Cancel" at bounding box center [933, 530] width 53 height 20
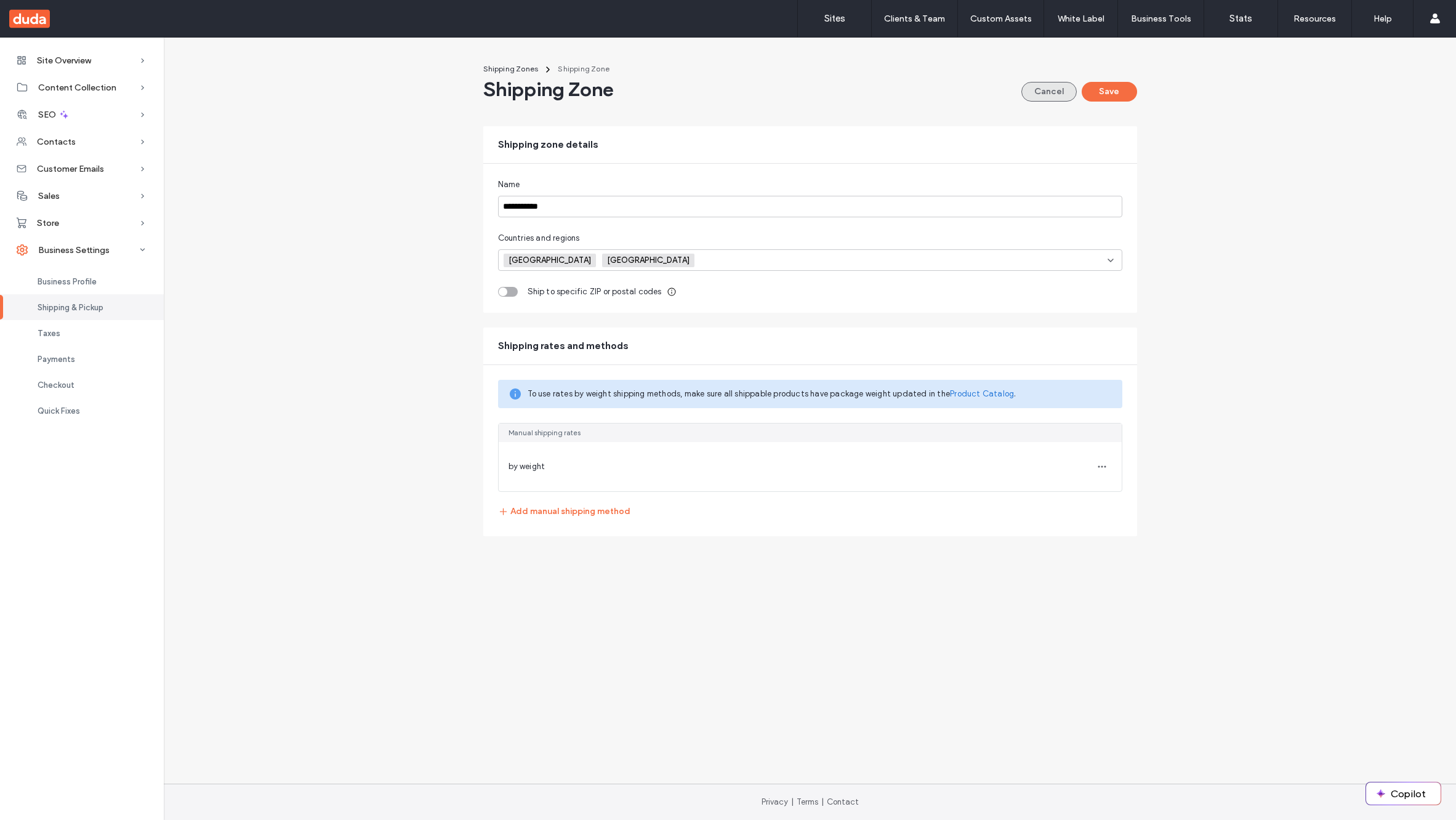
click at [1048, 90] on button "Cancel" at bounding box center [1049, 92] width 55 height 20
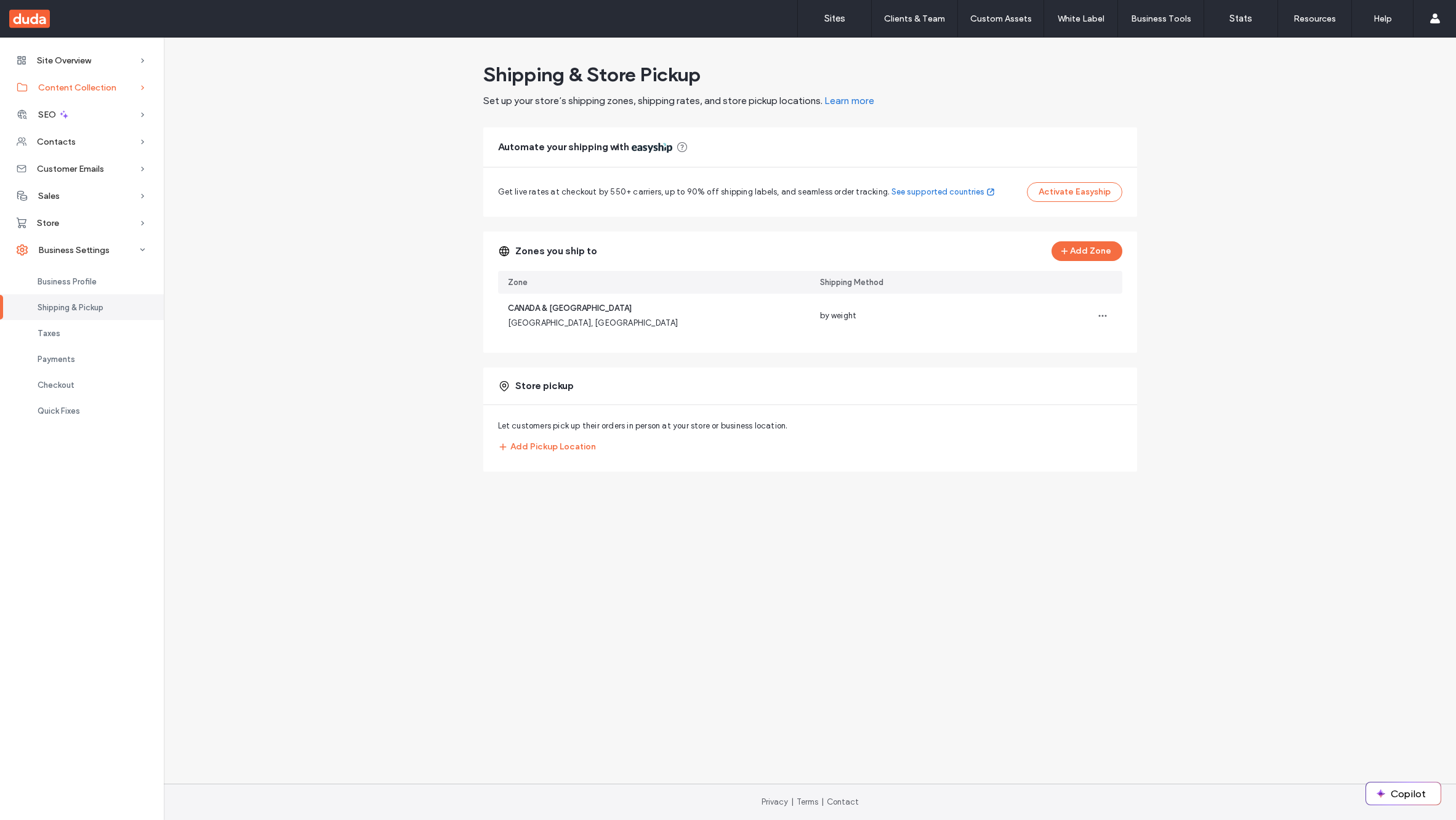
click at [108, 77] on div "Content Collection" at bounding box center [82, 87] width 164 height 27
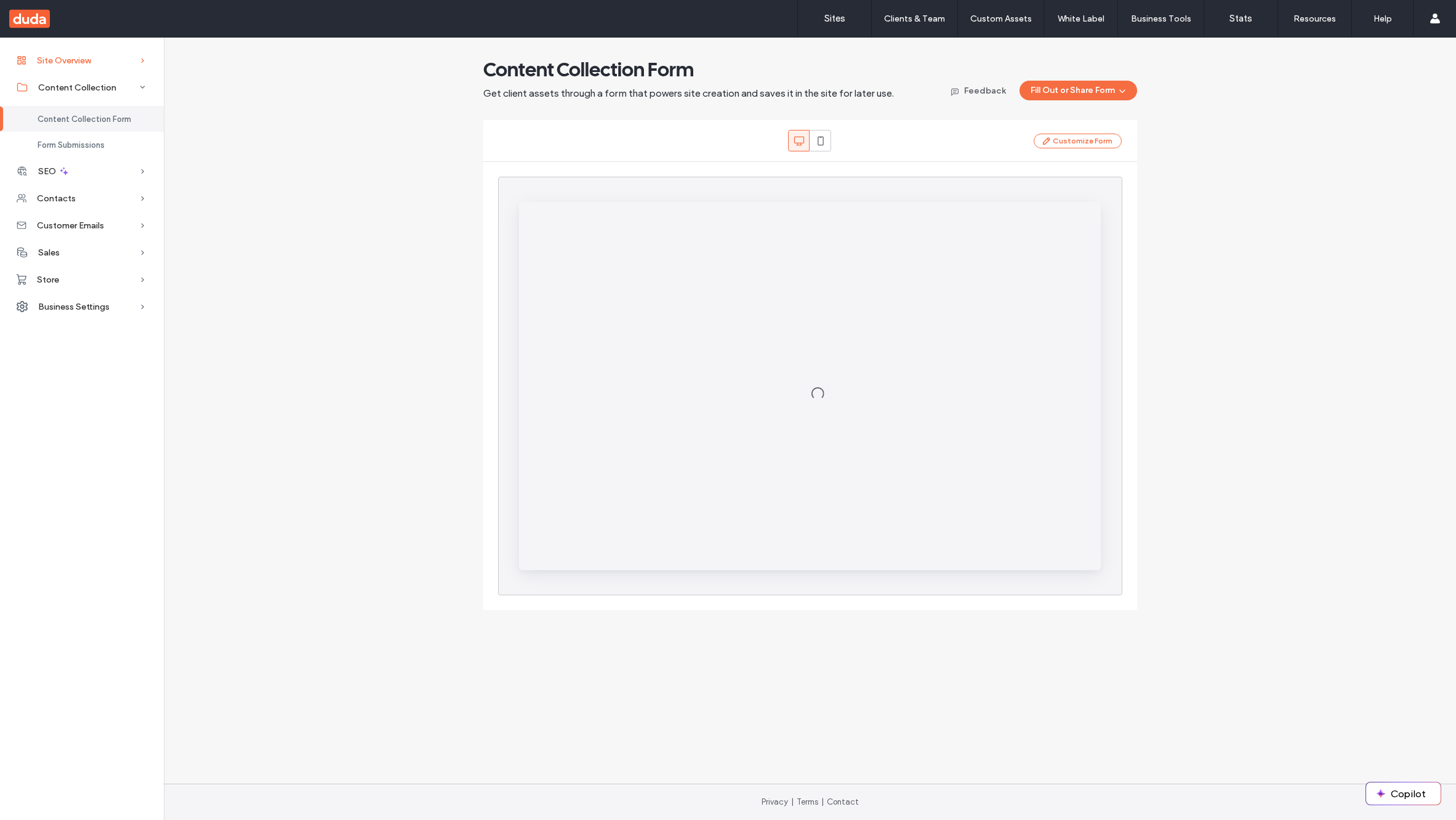
click at [93, 64] on div "Site Overview" at bounding box center [82, 61] width 164 height 27
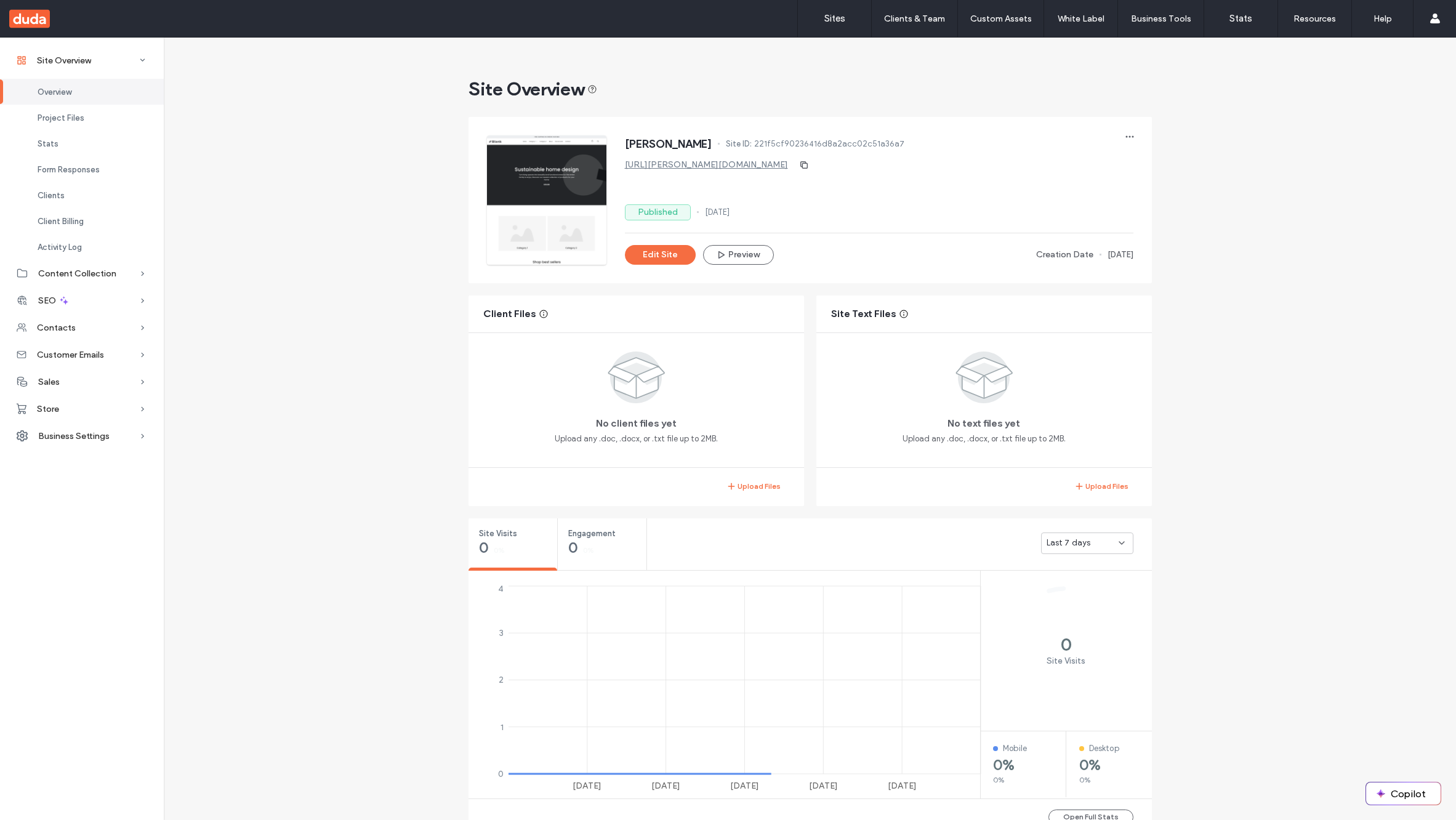
click at [692, 165] on link "https://francis-tip.multiscreen.d1test.biz" at bounding box center [706, 164] width 163 height 11
